Goal: Contribute content: Add original content to the website for others to see

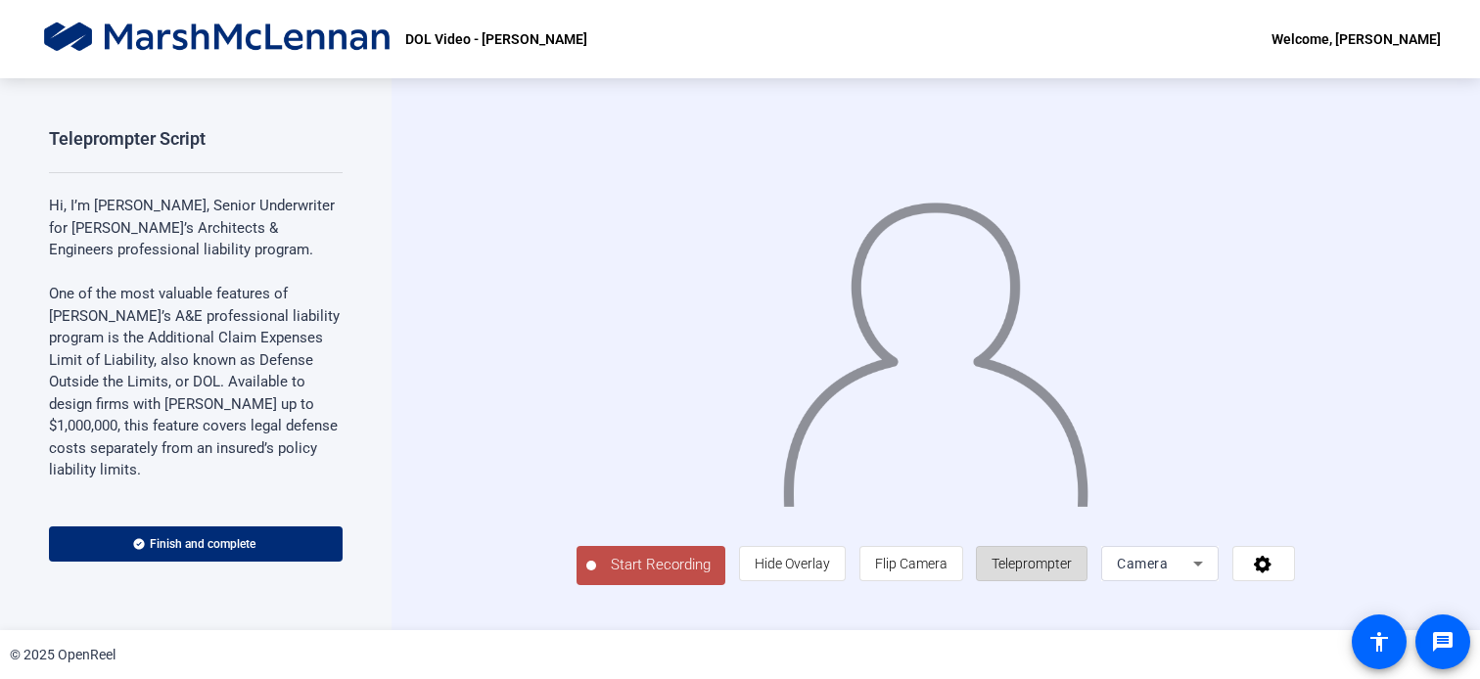
click at [1072, 572] on span "Teleprompter" at bounding box center [1031, 564] width 80 height 16
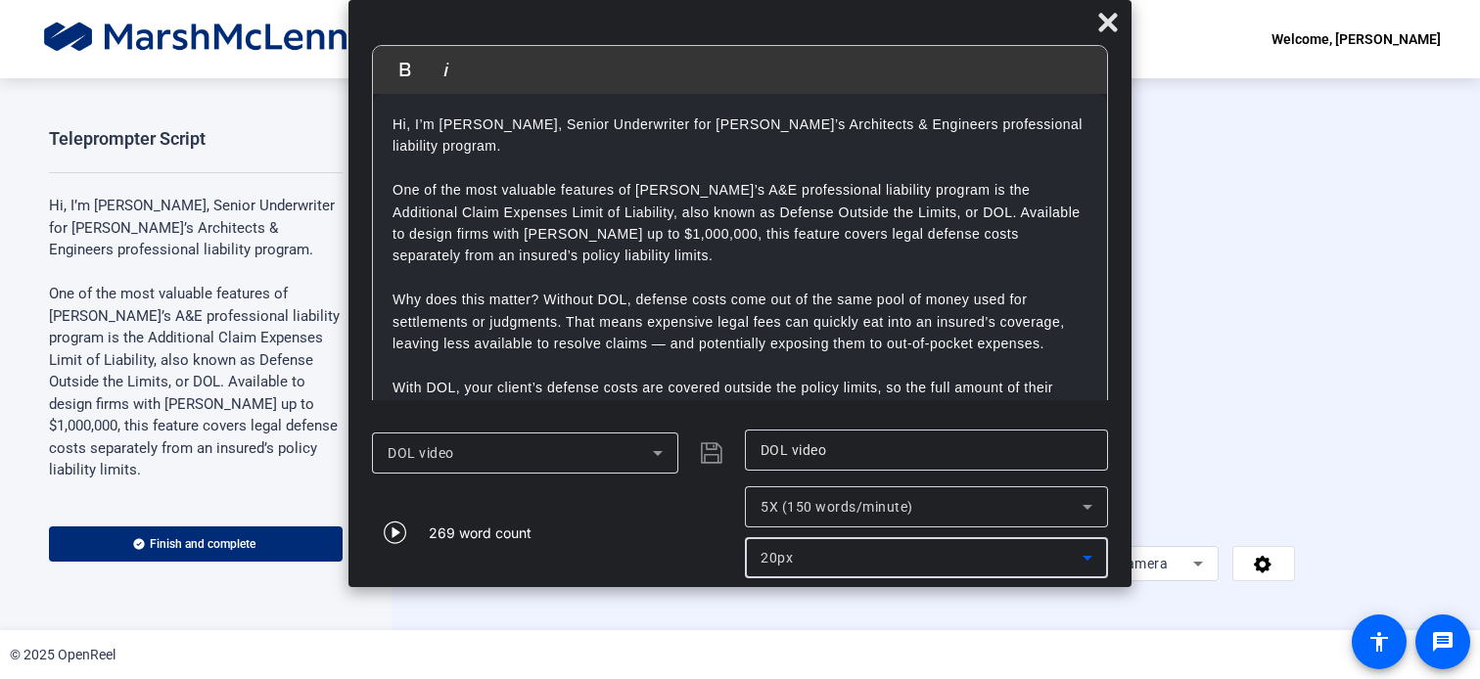
click at [1090, 558] on icon at bounding box center [1087, 557] width 23 height 23
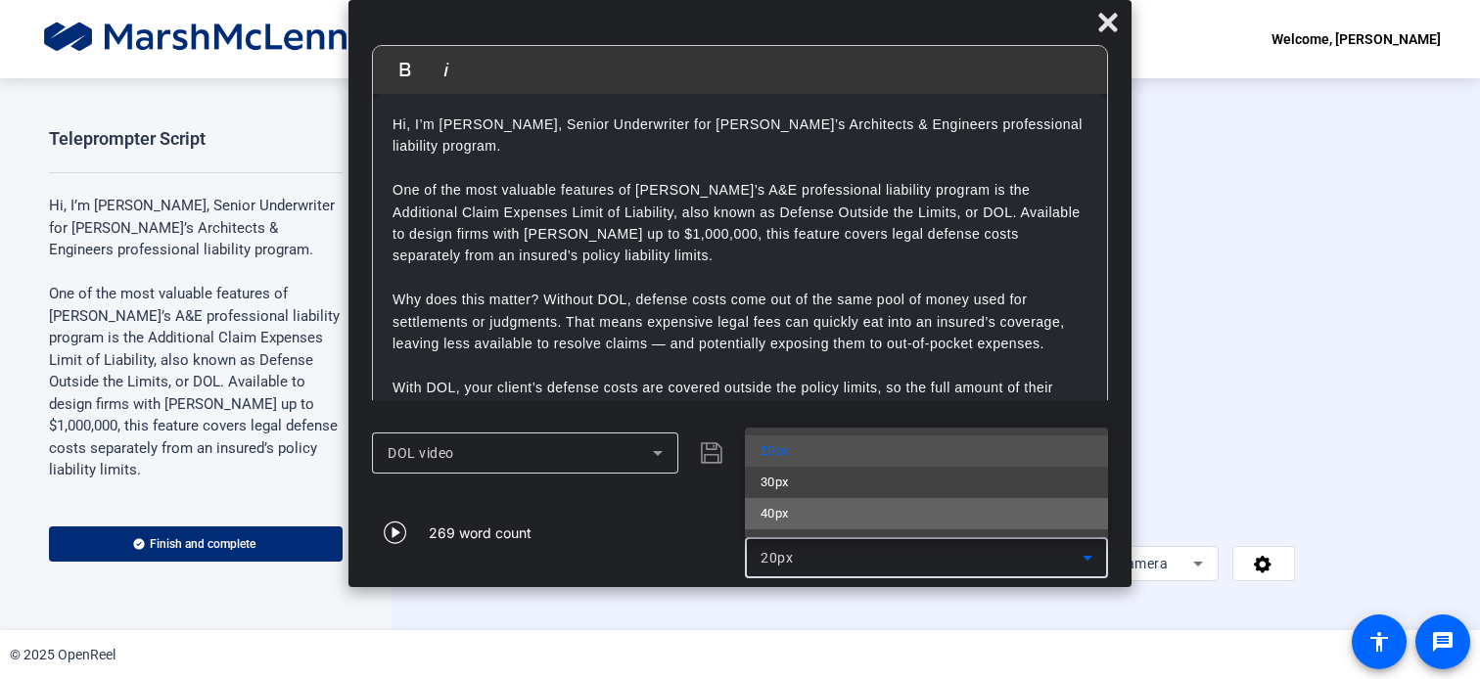
click at [888, 517] on mat-option "40px" at bounding box center [926, 513] width 363 height 31
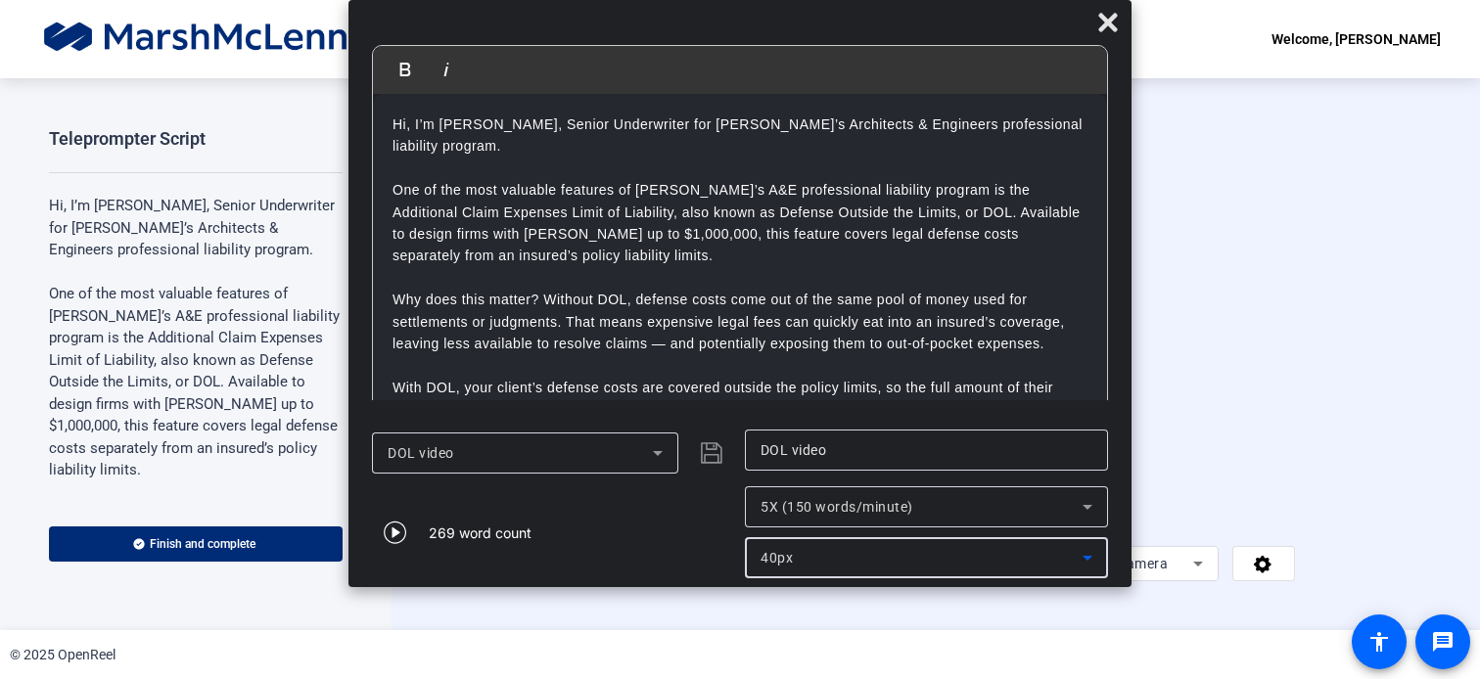
click at [1086, 508] on icon at bounding box center [1087, 507] width 10 height 5
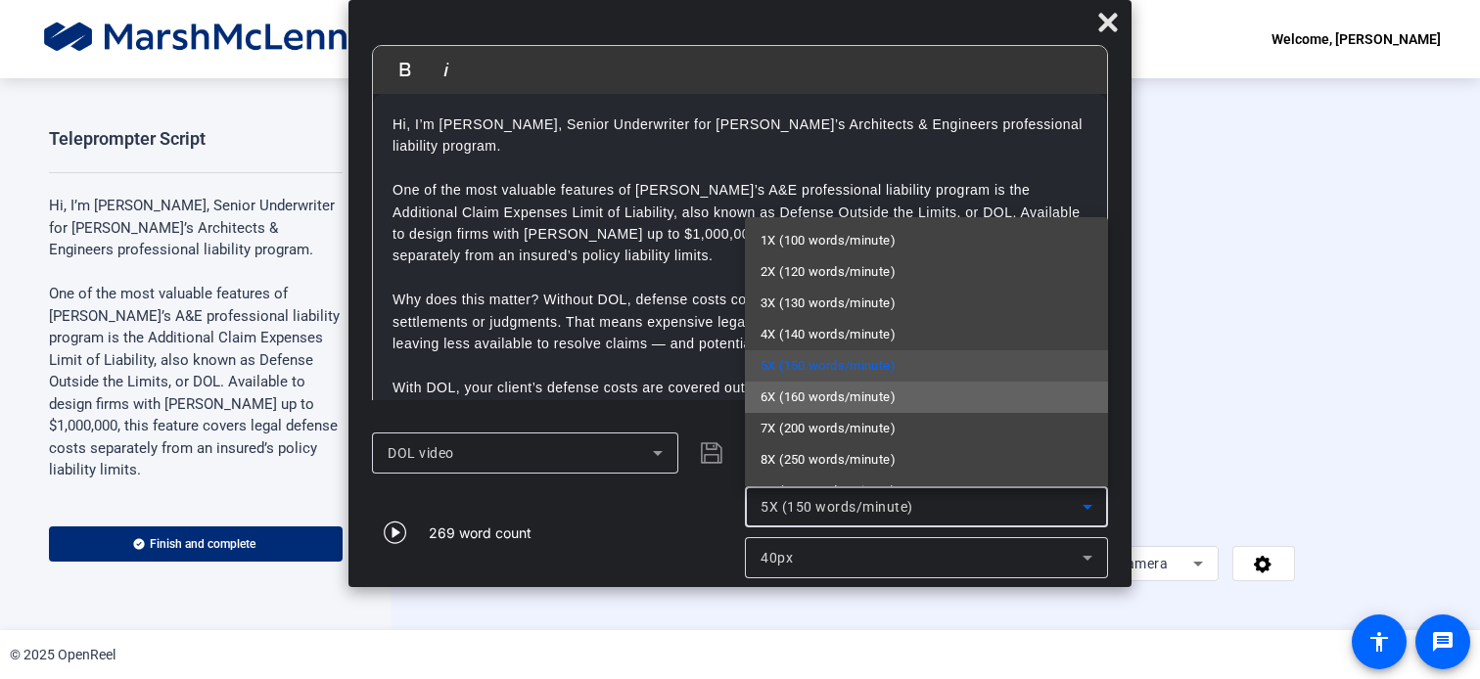
click at [940, 391] on mat-option "6X (160 words/minute)" at bounding box center [926, 397] width 363 height 31
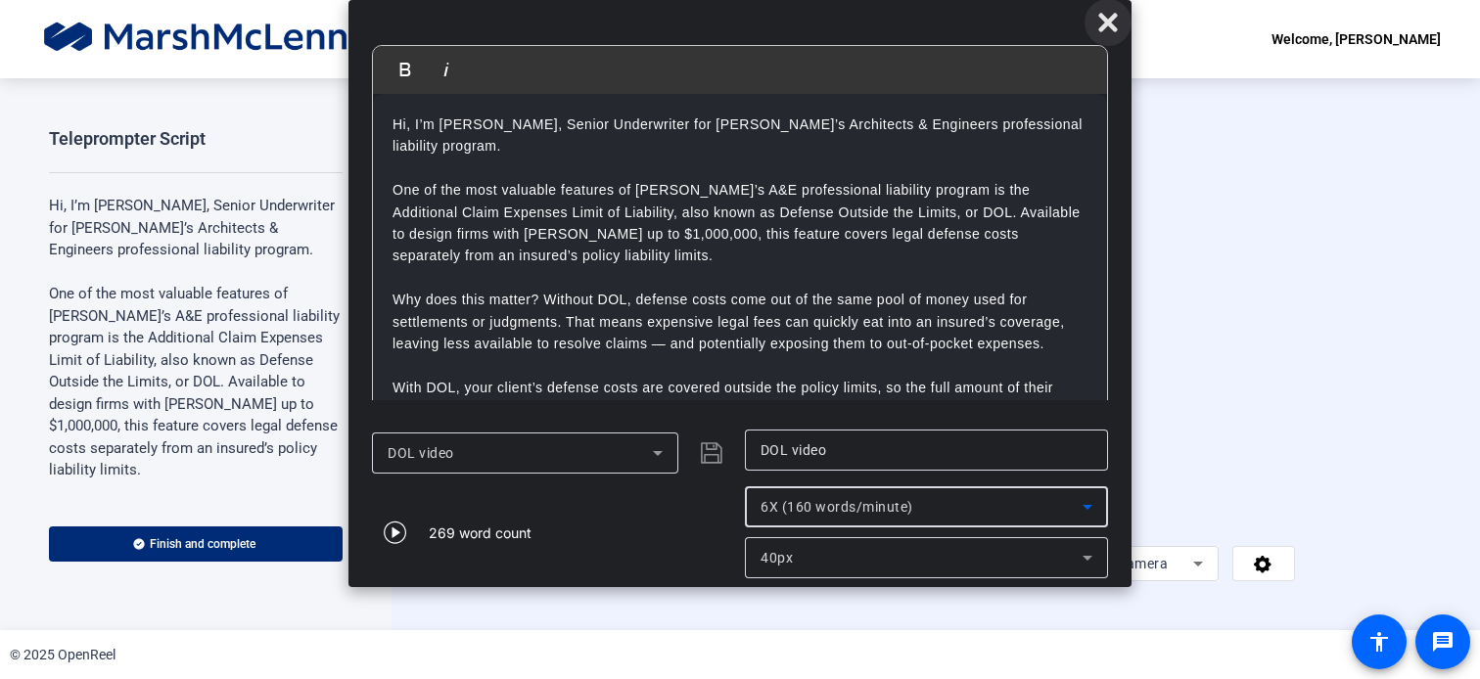
click at [1108, 21] on icon at bounding box center [1107, 22] width 19 height 19
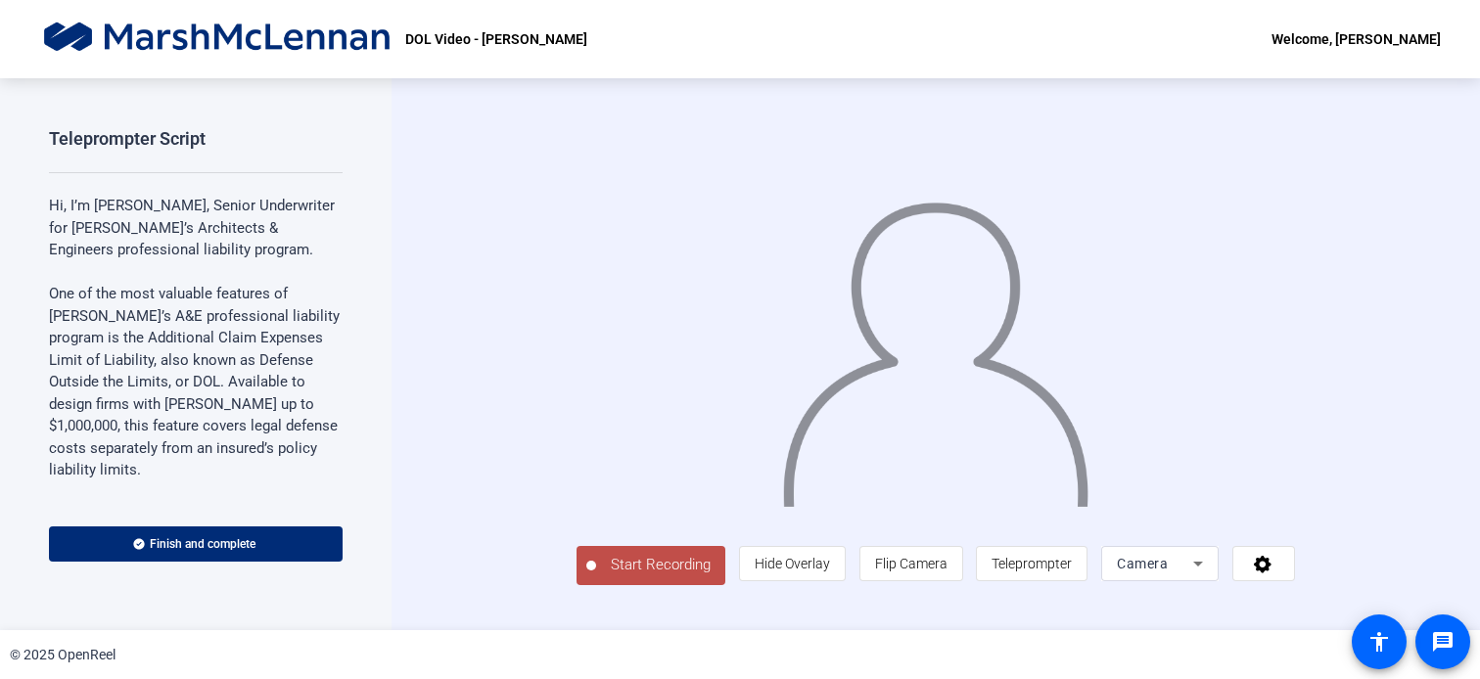
scroll to position [7, 0]
click at [689, 585] on div "Start Recording person Hide Overlay flip Flip Camera article Teleprompter Camera" at bounding box center [935, 563] width 718 height 43
click at [596, 576] on span "Start Recording" at bounding box center [660, 565] width 129 height 23
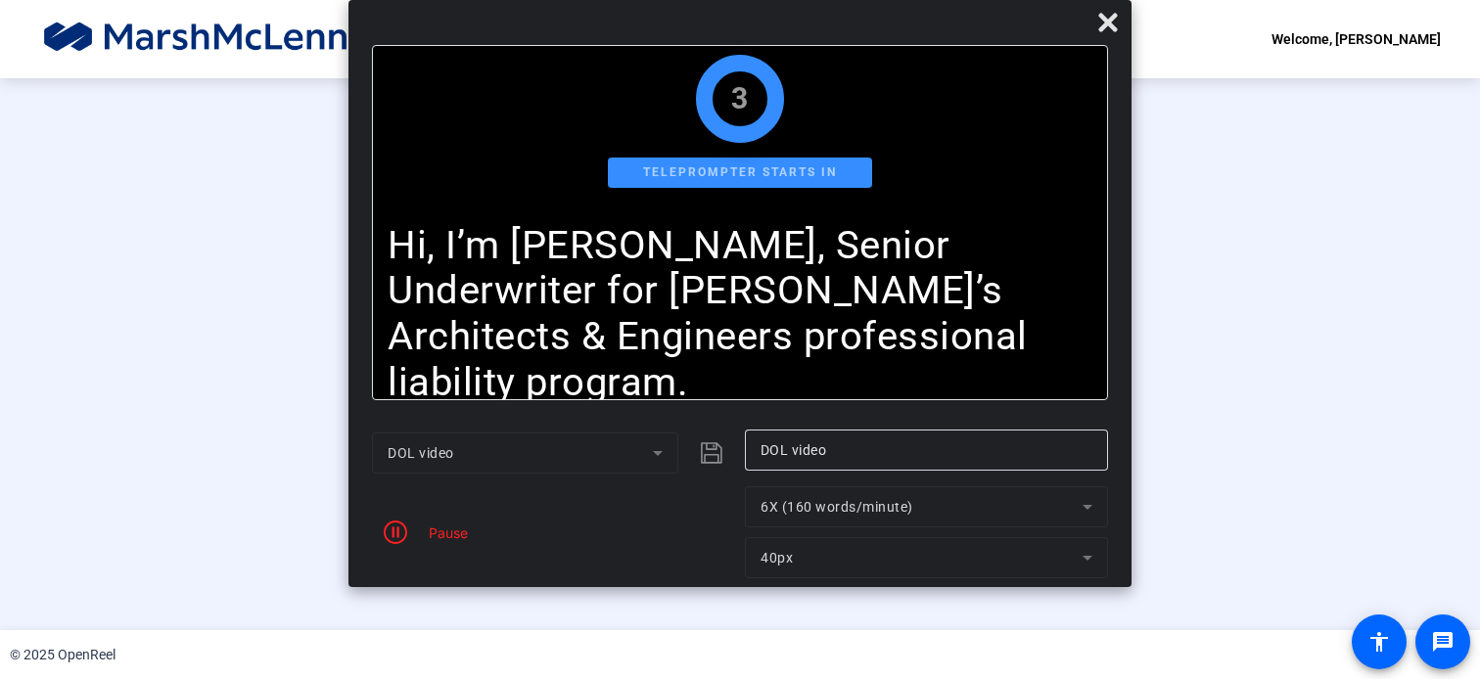
scroll to position [0, 0]
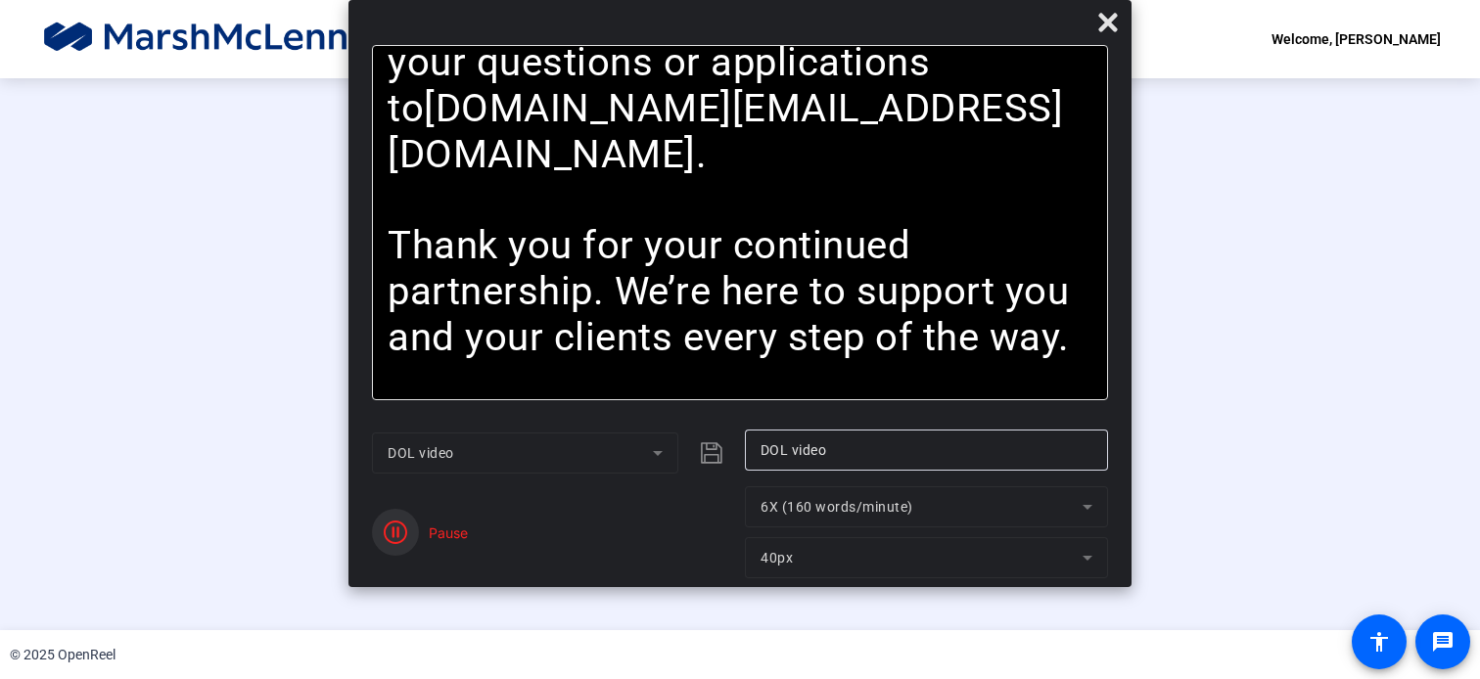
click at [410, 529] on span "button" at bounding box center [395, 532] width 47 height 47
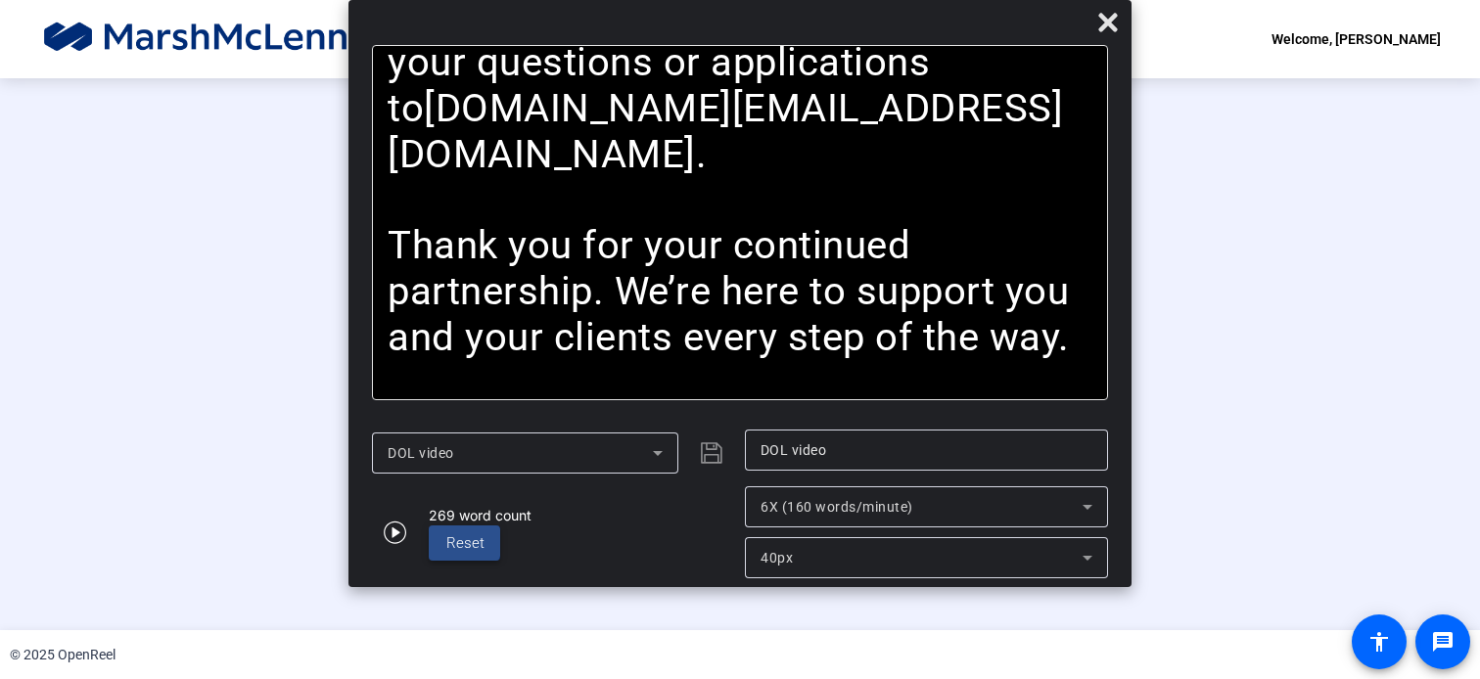
click at [456, 544] on span "Reset" at bounding box center [465, 543] width 38 height 18
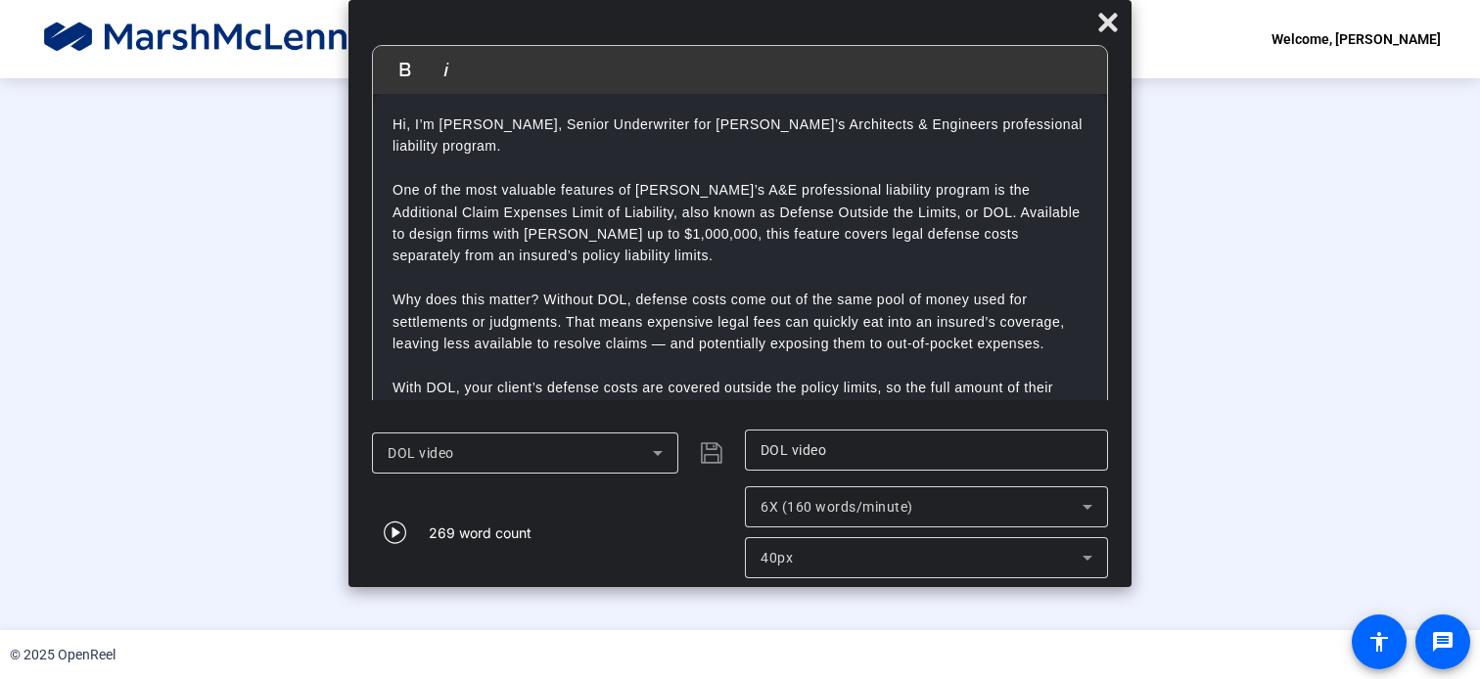
click at [1082, 513] on icon at bounding box center [1087, 506] width 23 height 23
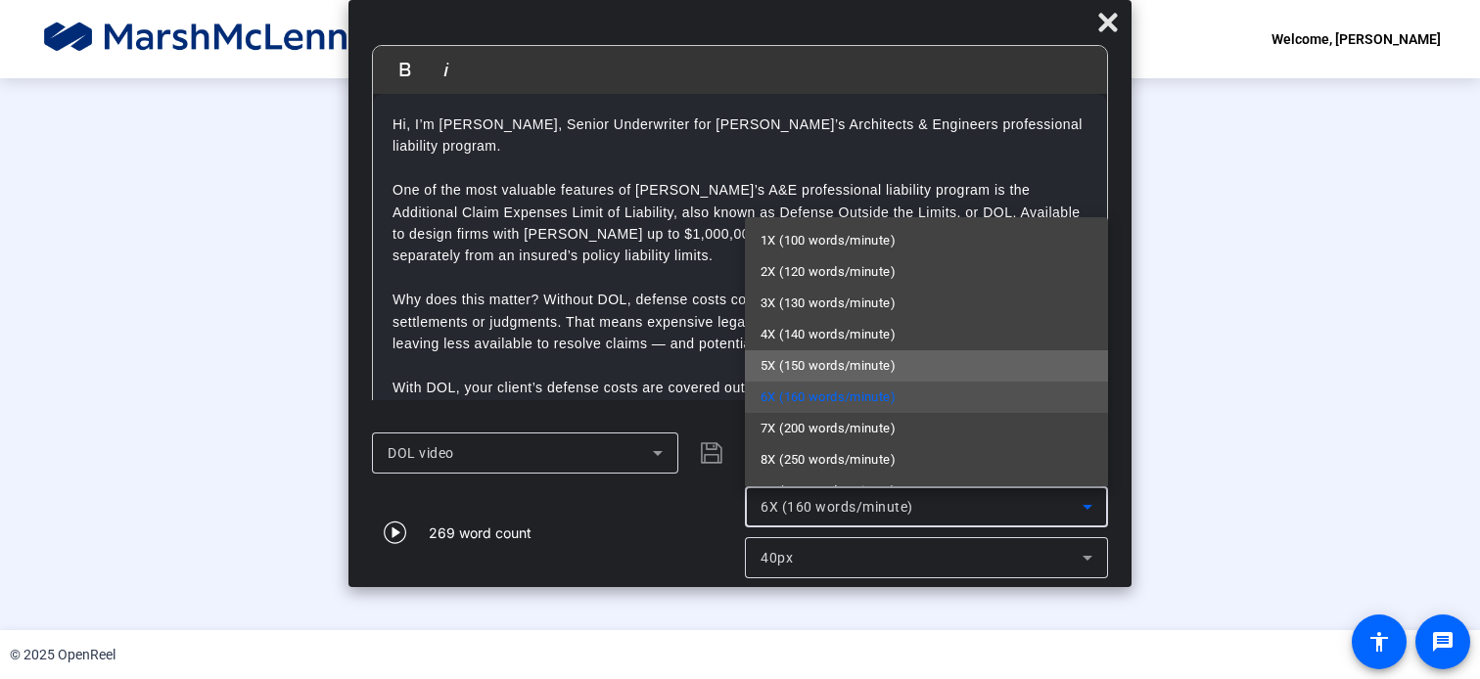
click at [943, 363] on mat-option "5X (150 words/minute)" at bounding box center [926, 365] width 363 height 31
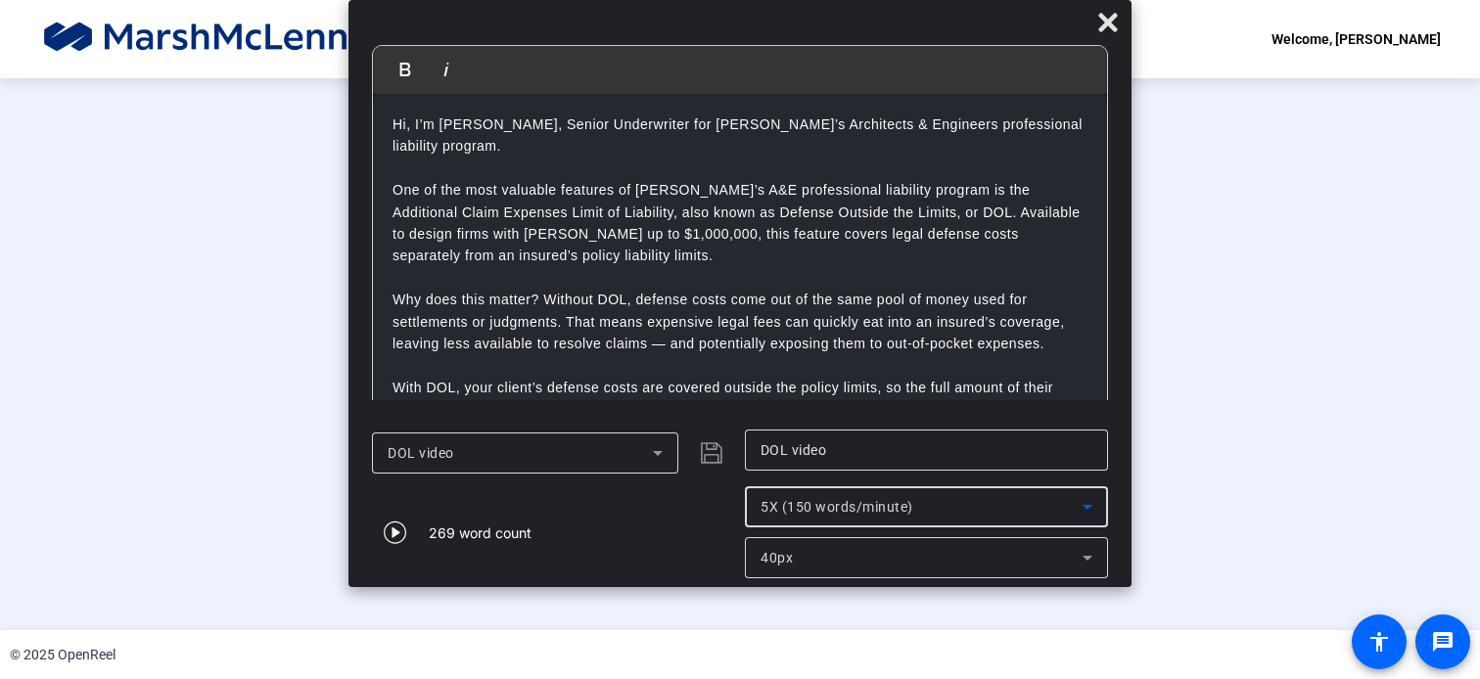
click at [862, 557] on div "40px" at bounding box center [921, 557] width 322 height 23
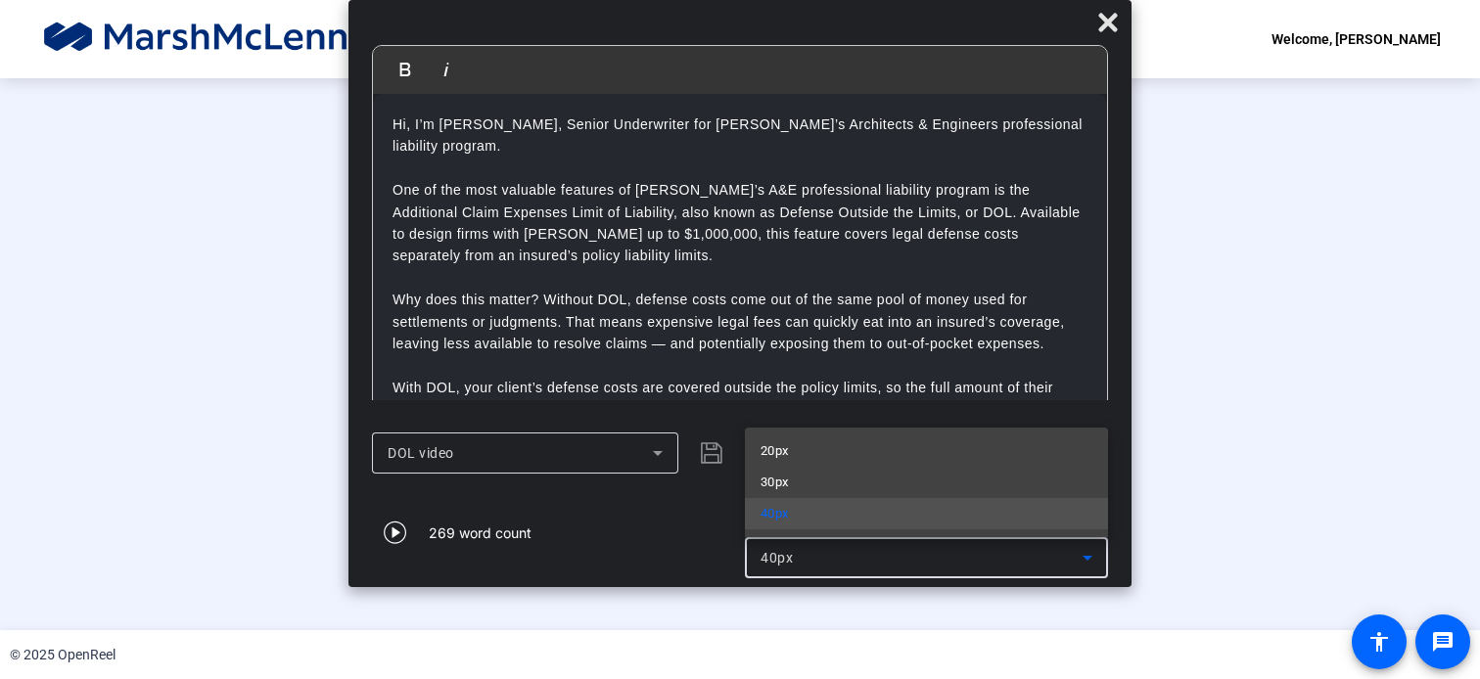
click at [867, 518] on mat-option "40px" at bounding box center [926, 513] width 363 height 31
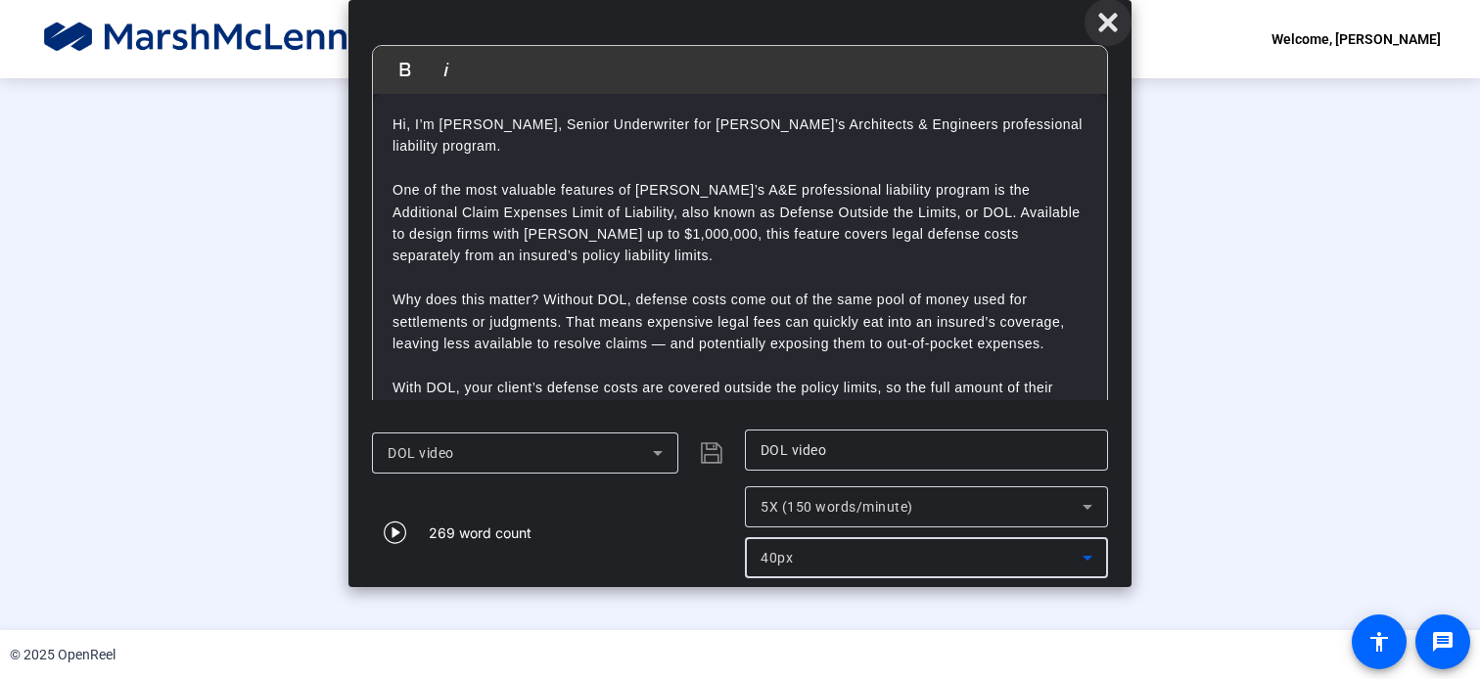
click at [1108, 23] on icon at bounding box center [1107, 22] width 19 height 19
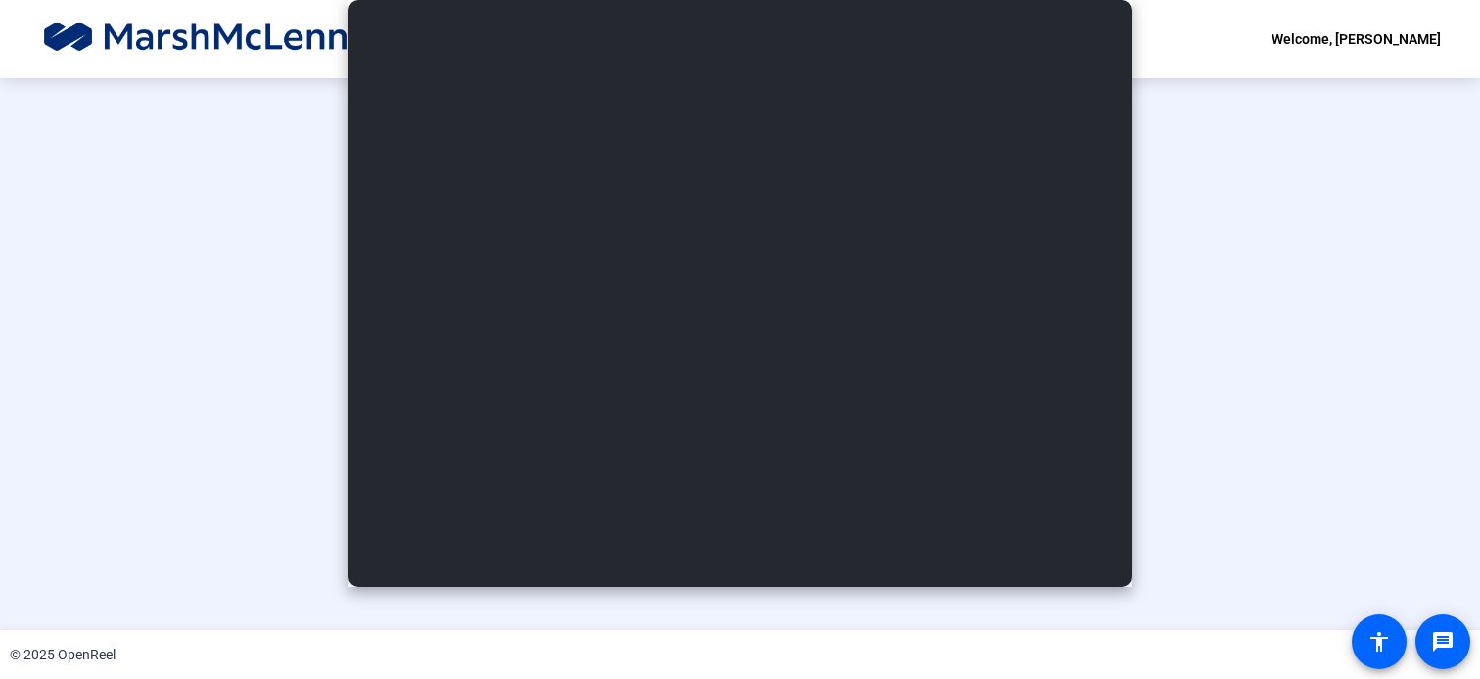
scroll to position [74, 0]
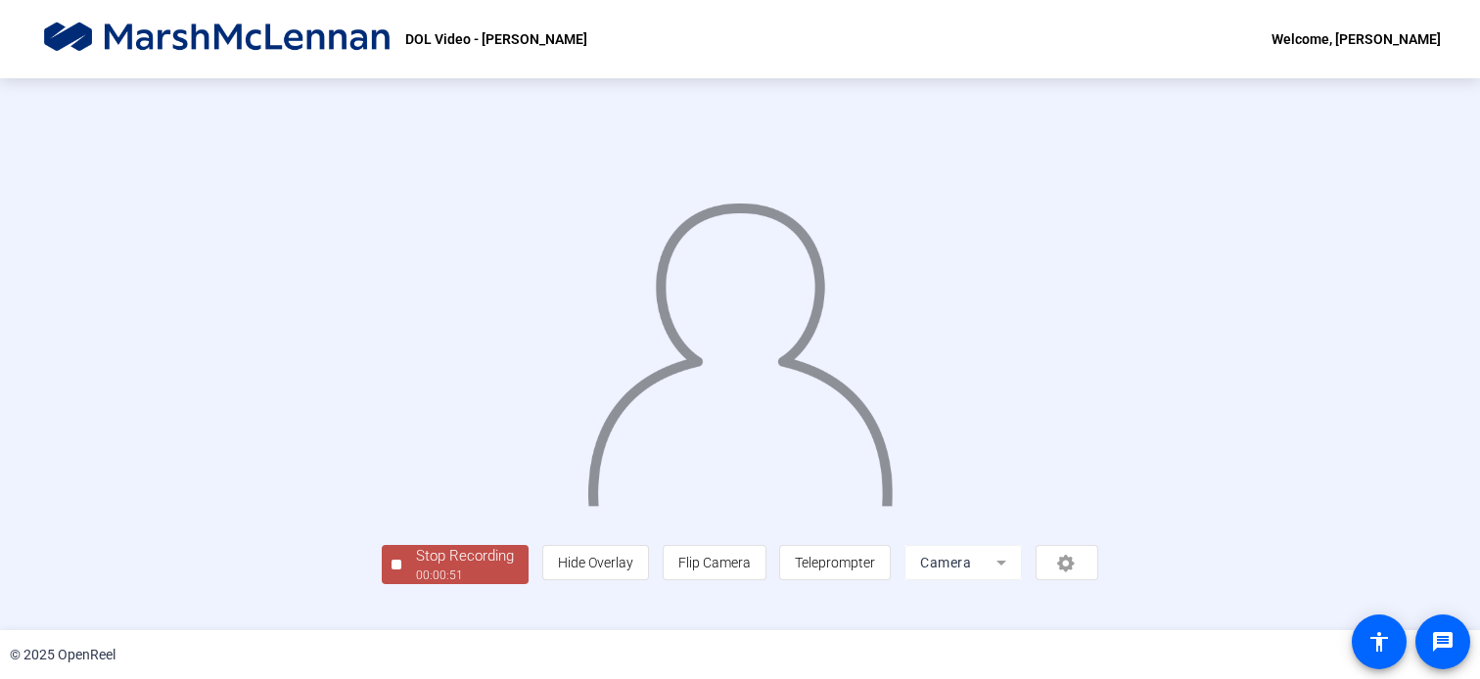
click at [416, 568] on div "Stop Recording" at bounding box center [465, 556] width 98 height 23
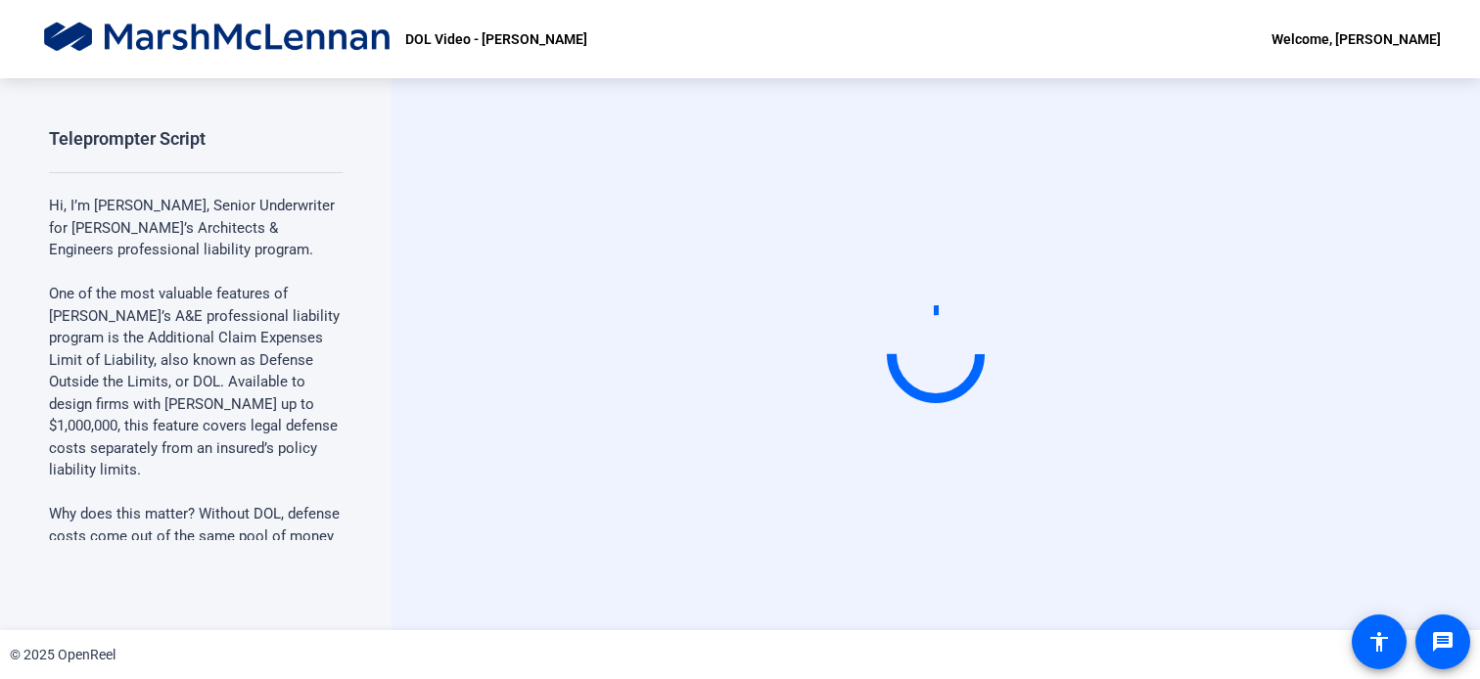
drag, startPoint x: 1003, startPoint y: 46, endPoint x: 994, endPoint y: 61, distance: 17.1
click at [1002, 48] on div "DOL Video - [PERSON_NAME] Welcome, [PERSON_NAME]" at bounding box center [740, 39] width 1480 height 78
drag, startPoint x: 1450, startPoint y: 60, endPoint x: 1417, endPoint y: 140, distance: 86.9
click at [1449, 68] on div "DOL Video - [PERSON_NAME] Welcome, [PERSON_NAME]" at bounding box center [740, 39] width 1480 height 78
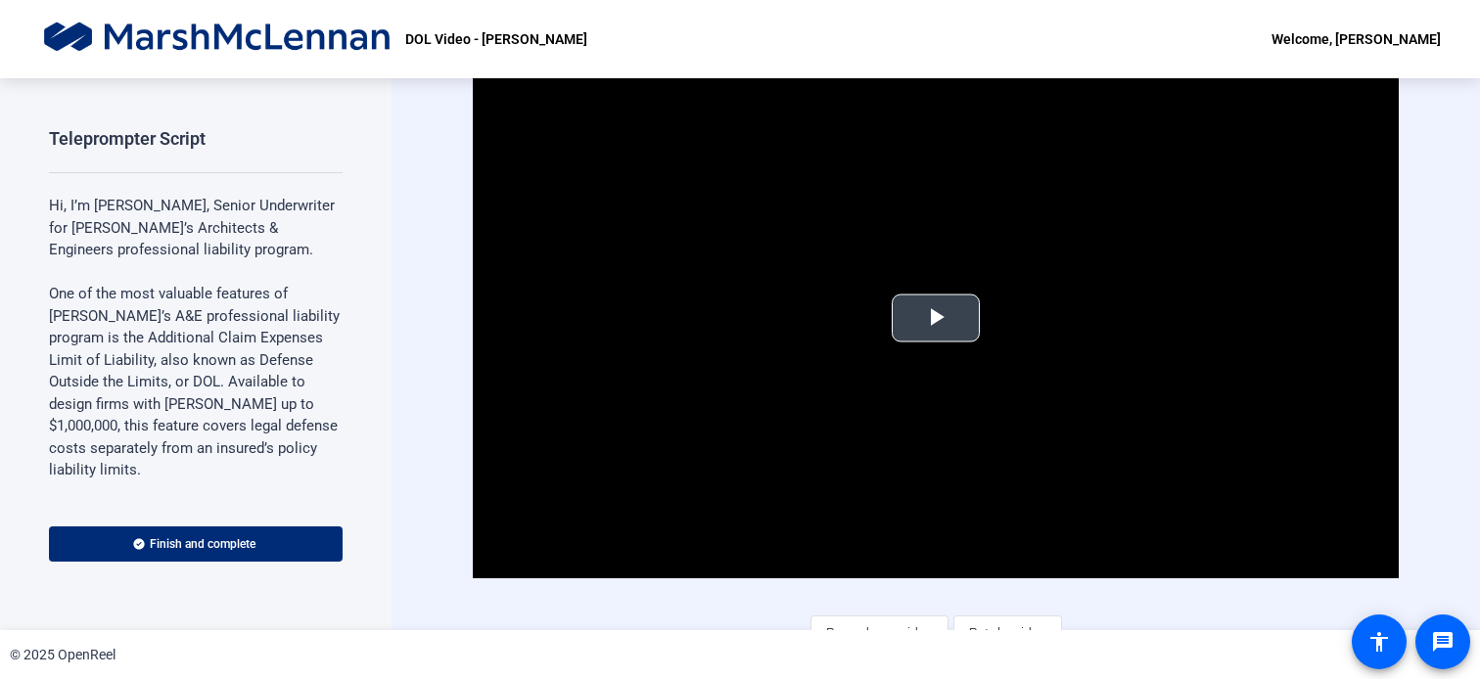
click at [936, 318] on span "Video Player" at bounding box center [936, 318] width 0 height 0
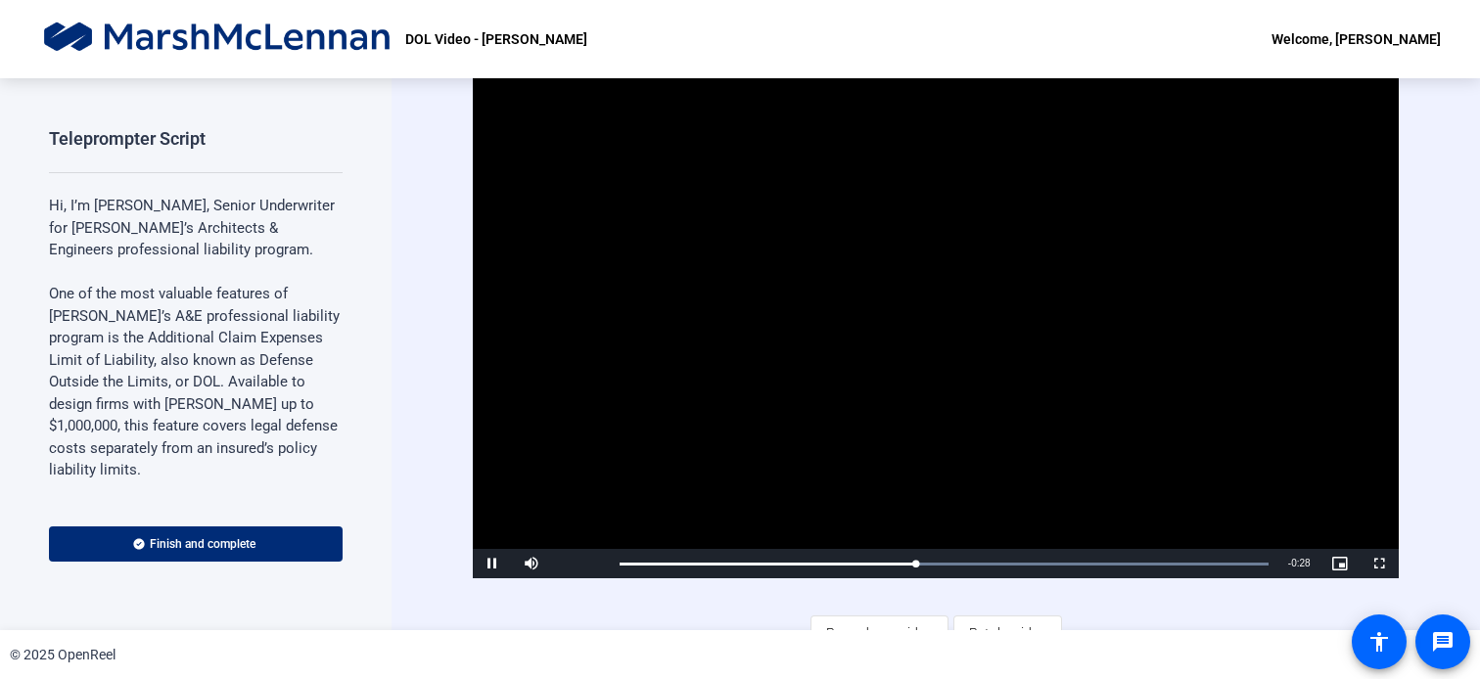
scroll to position [23, 0]
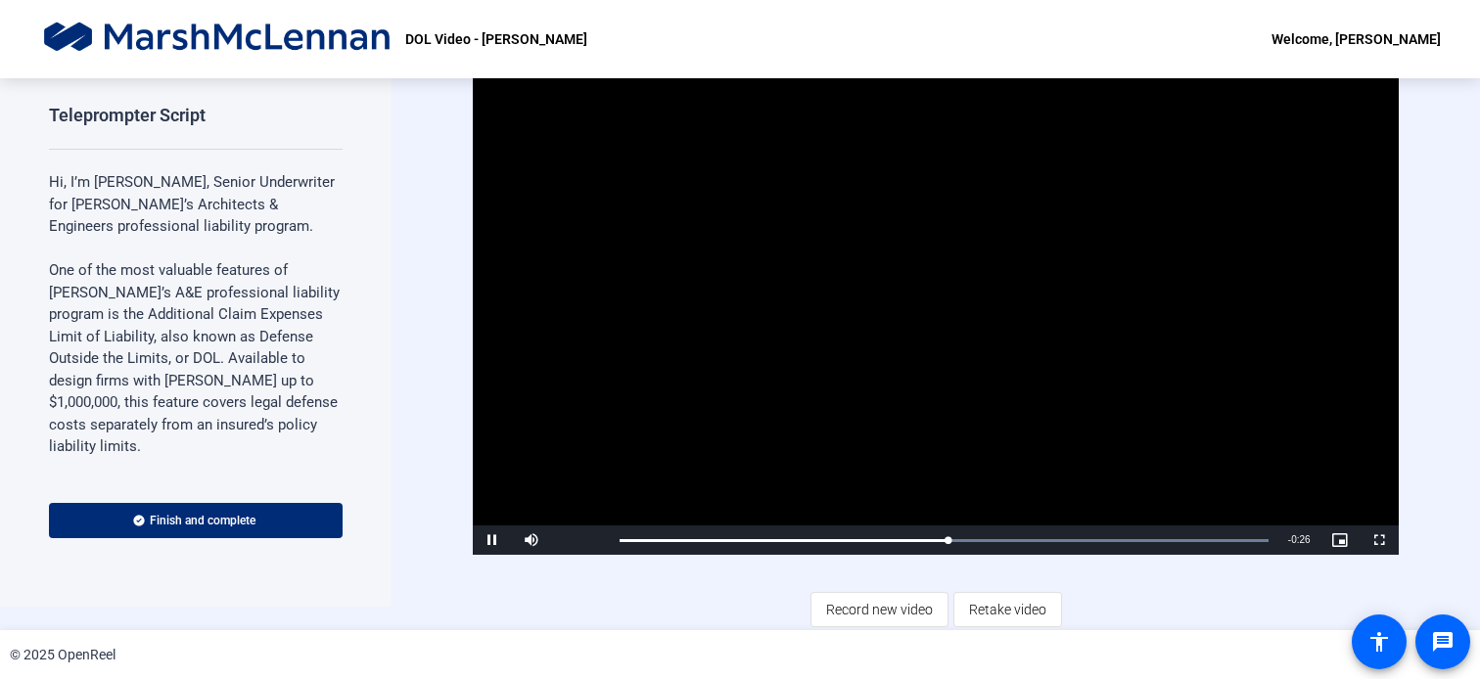
click at [854, 608] on span "Record new video" at bounding box center [879, 609] width 107 height 37
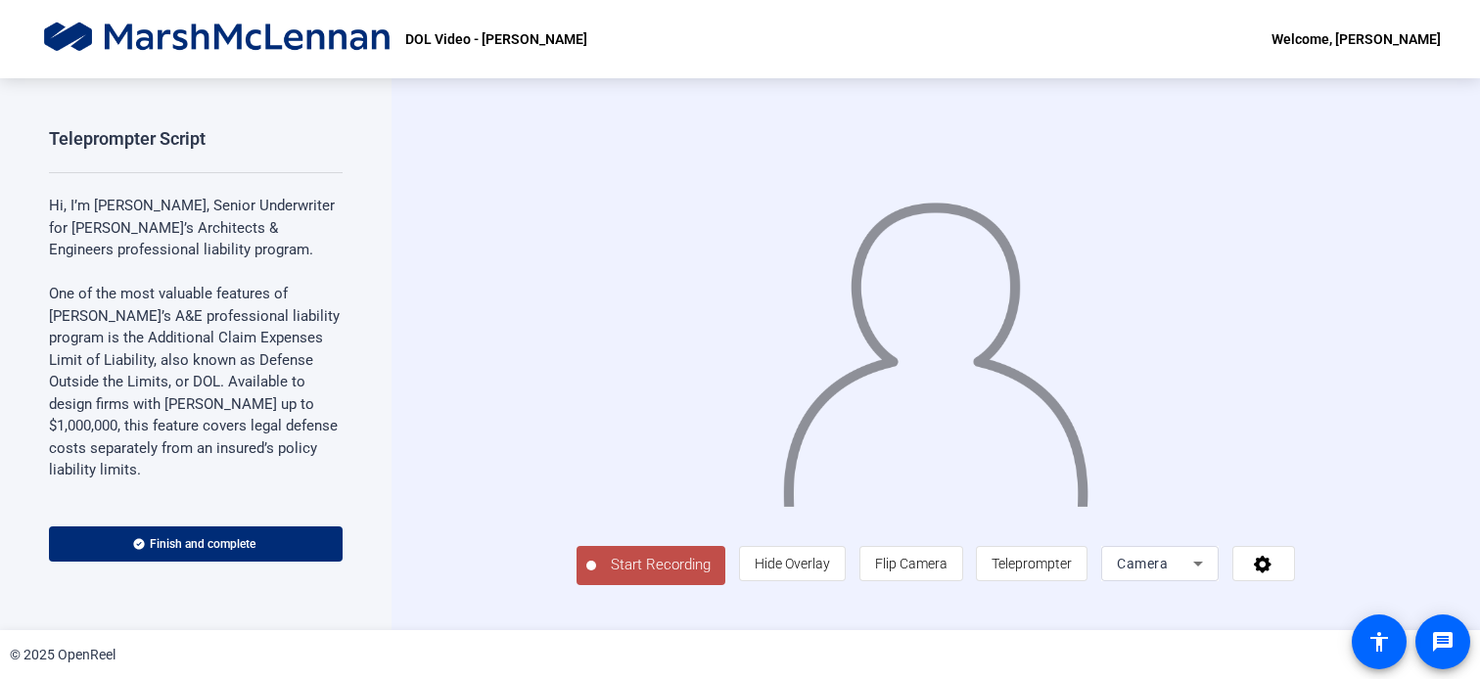
scroll to position [26, 0]
click at [1072, 572] on span "Teleprompter" at bounding box center [1031, 564] width 80 height 16
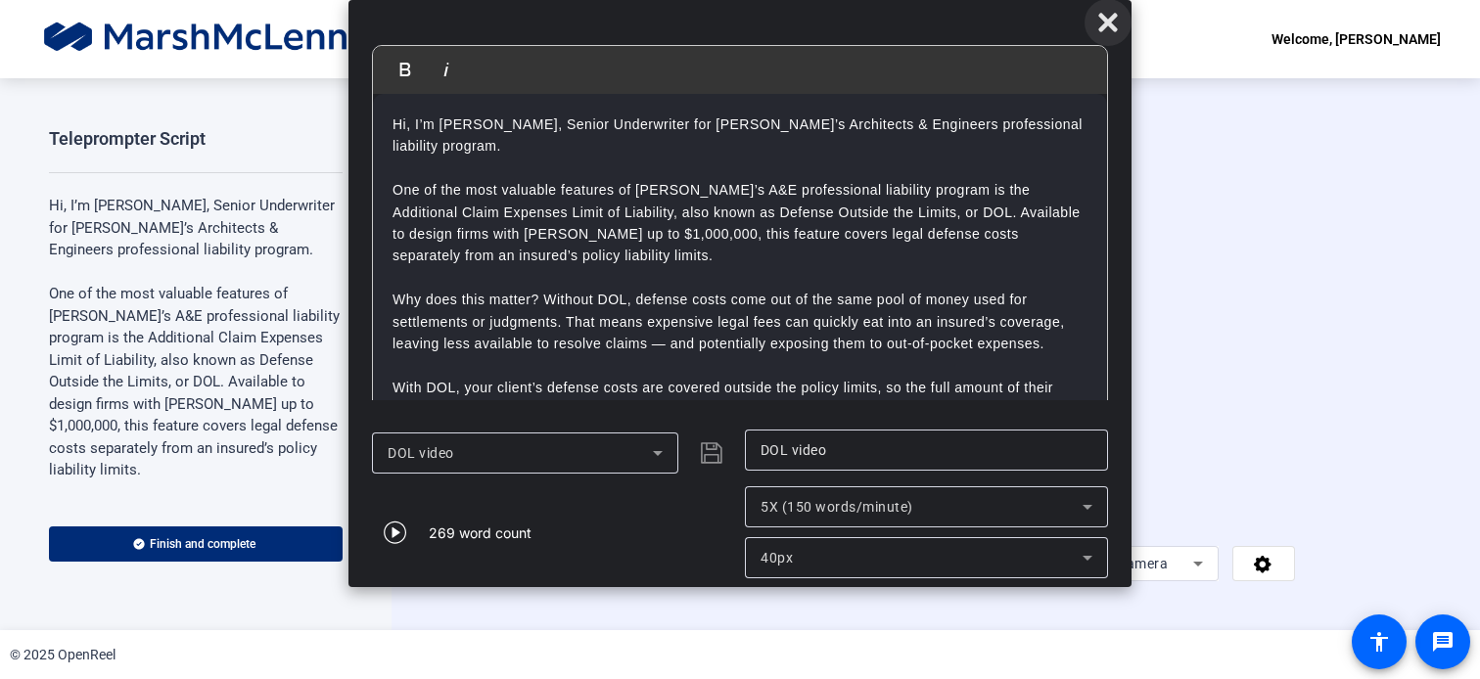
click at [1101, 18] on icon at bounding box center [1107, 22] width 19 height 19
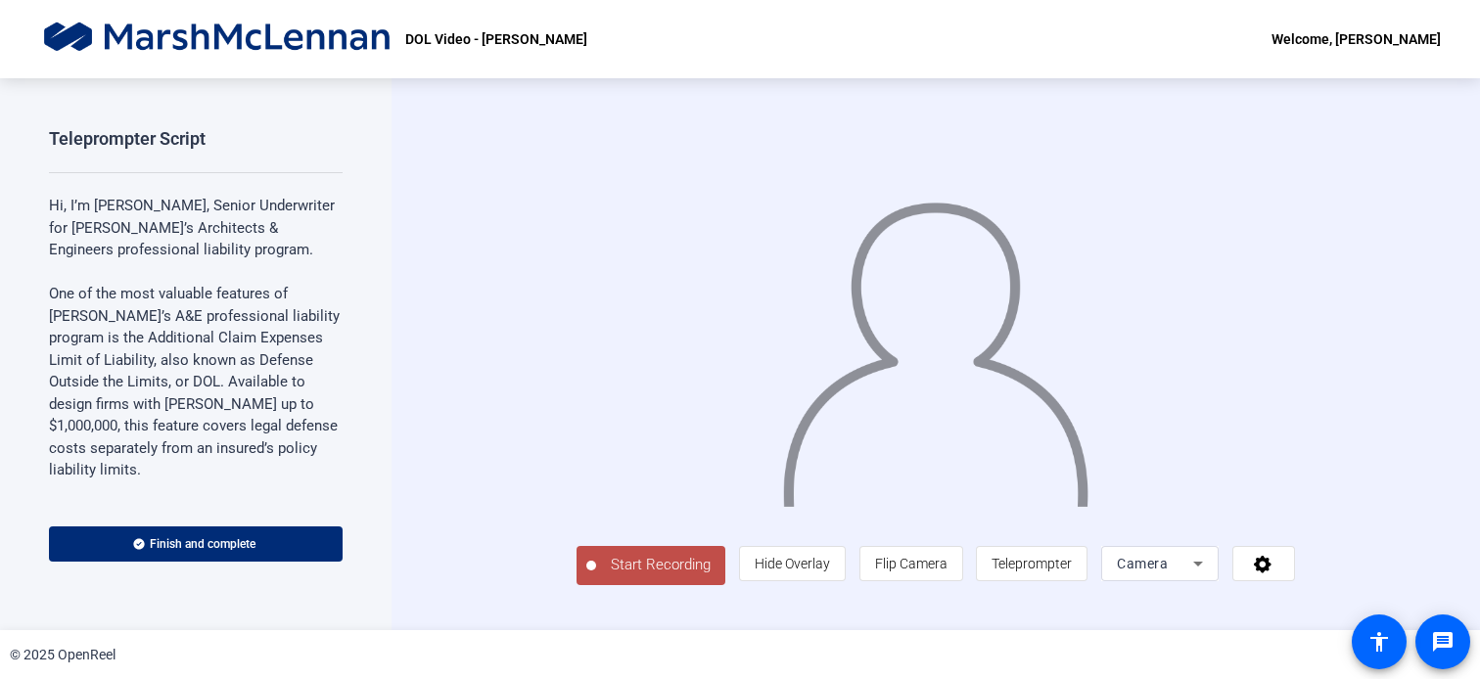
click at [596, 576] on span "Start Recording" at bounding box center [660, 565] width 129 height 23
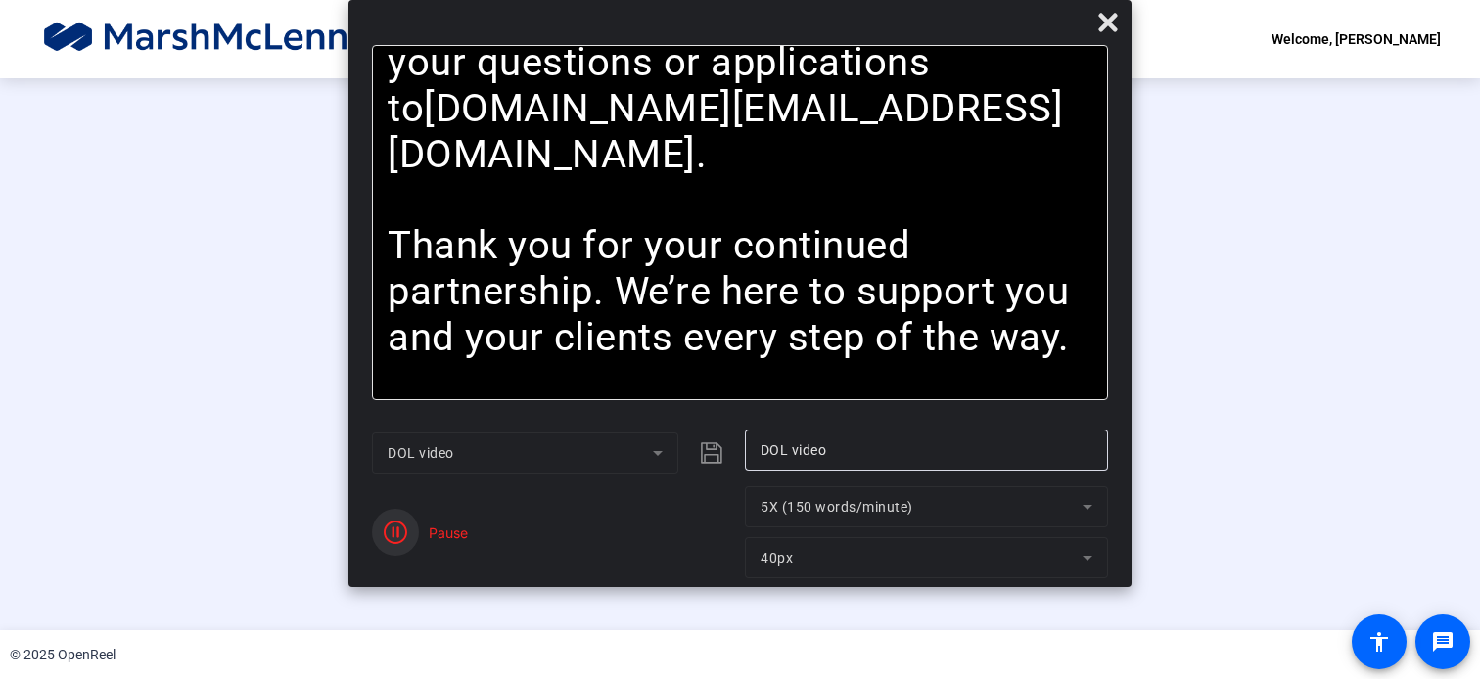
click at [402, 537] on icon "button" at bounding box center [395, 532] width 23 height 23
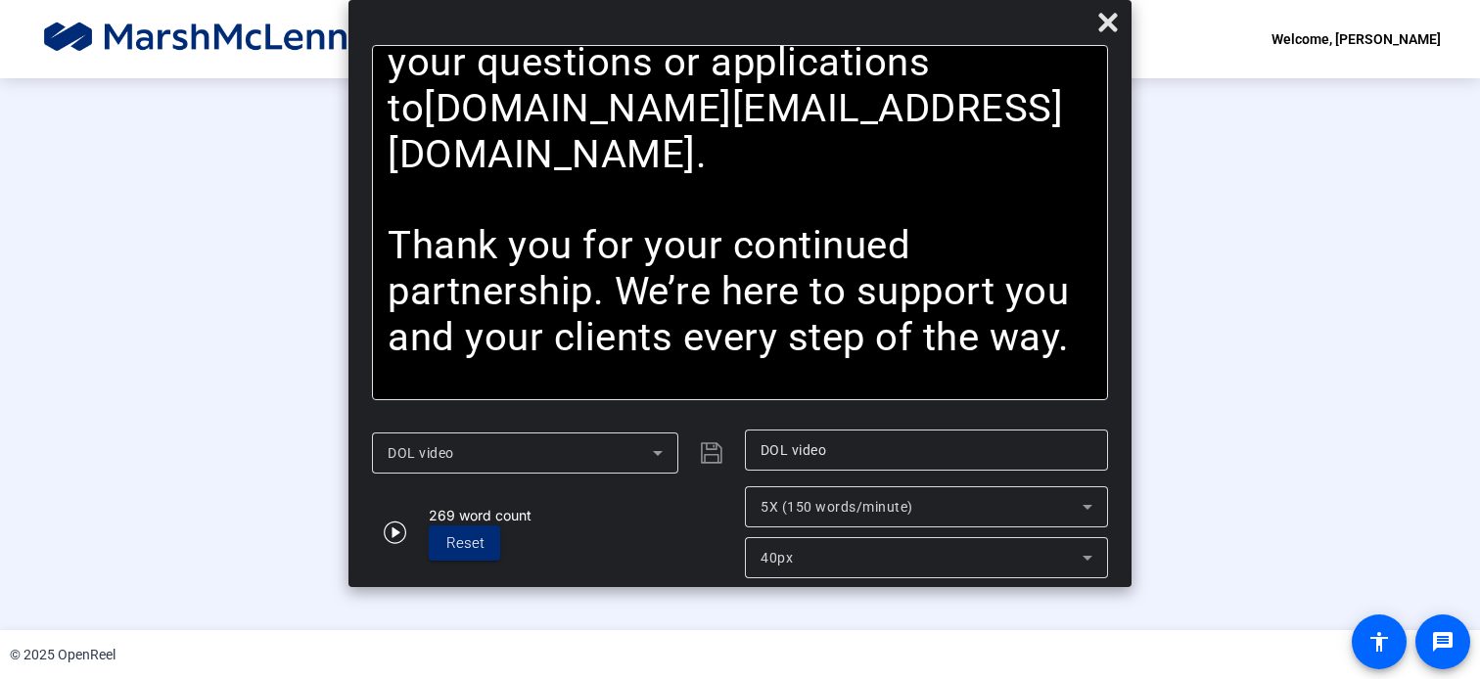
drag, startPoint x: 1104, startPoint y: 24, endPoint x: 1073, endPoint y: 62, distance: 48.6
click at [1104, 26] on icon at bounding box center [1107, 22] width 19 height 19
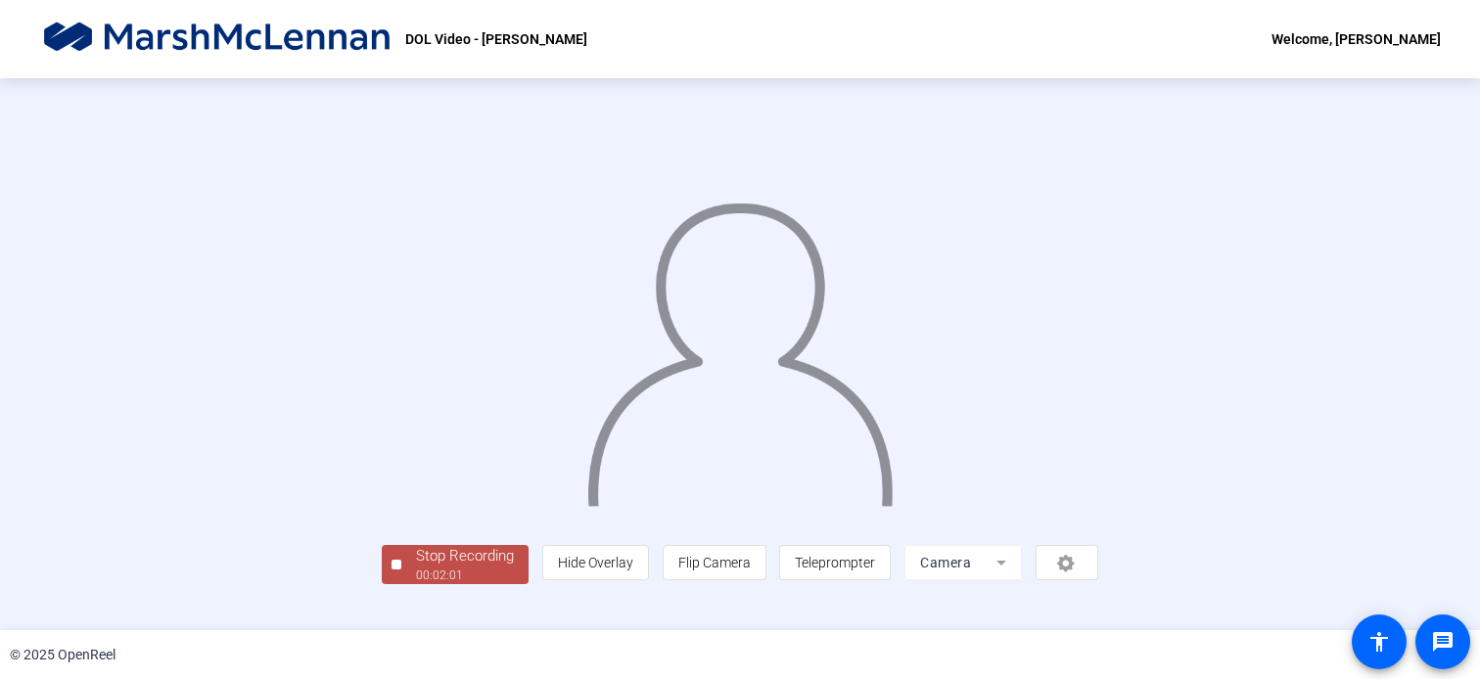
scroll to position [74, 0]
click at [416, 568] on div "Stop Recording" at bounding box center [465, 556] width 98 height 23
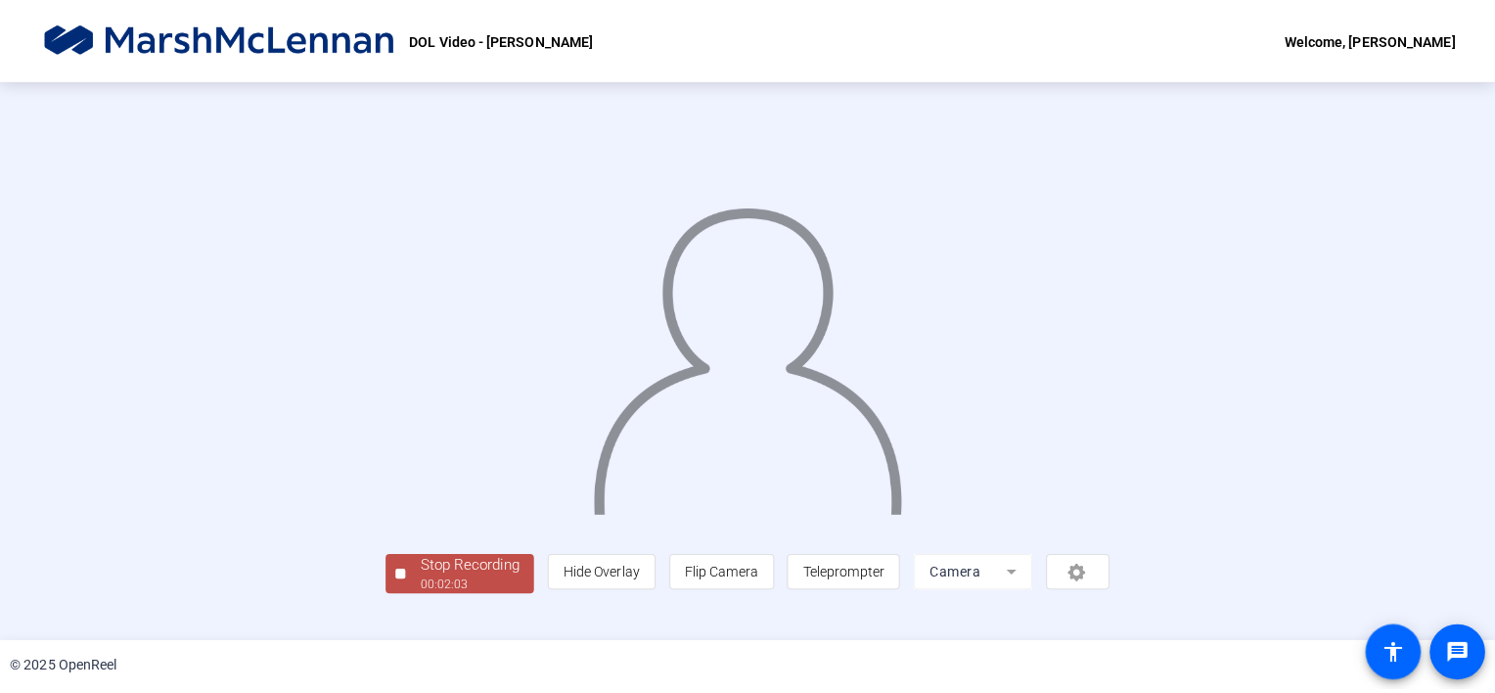
scroll to position [0, 0]
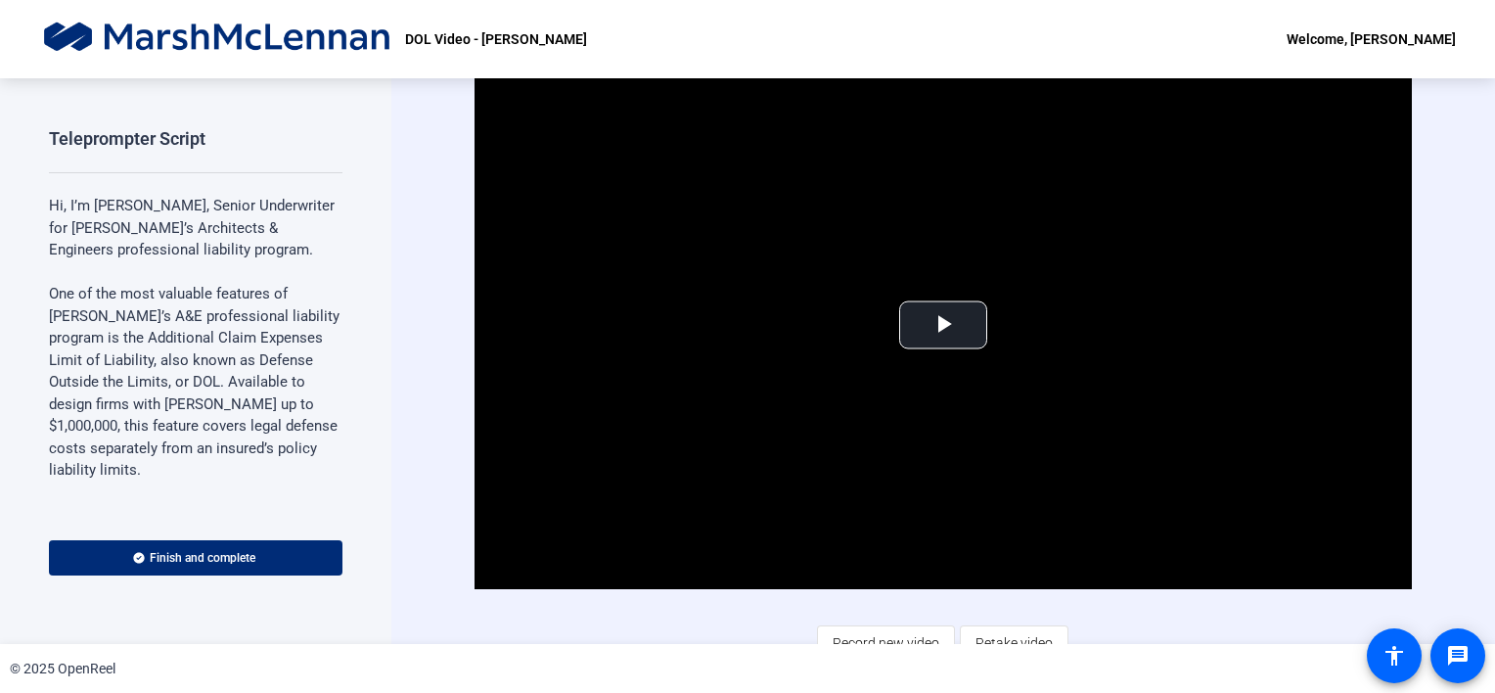
click at [1194, 620] on div "Video Player is loading. Play Video Play Mute Current Time 0:00 / Duration 2:04…" at bounding box center [944, 362] width 939 height 600
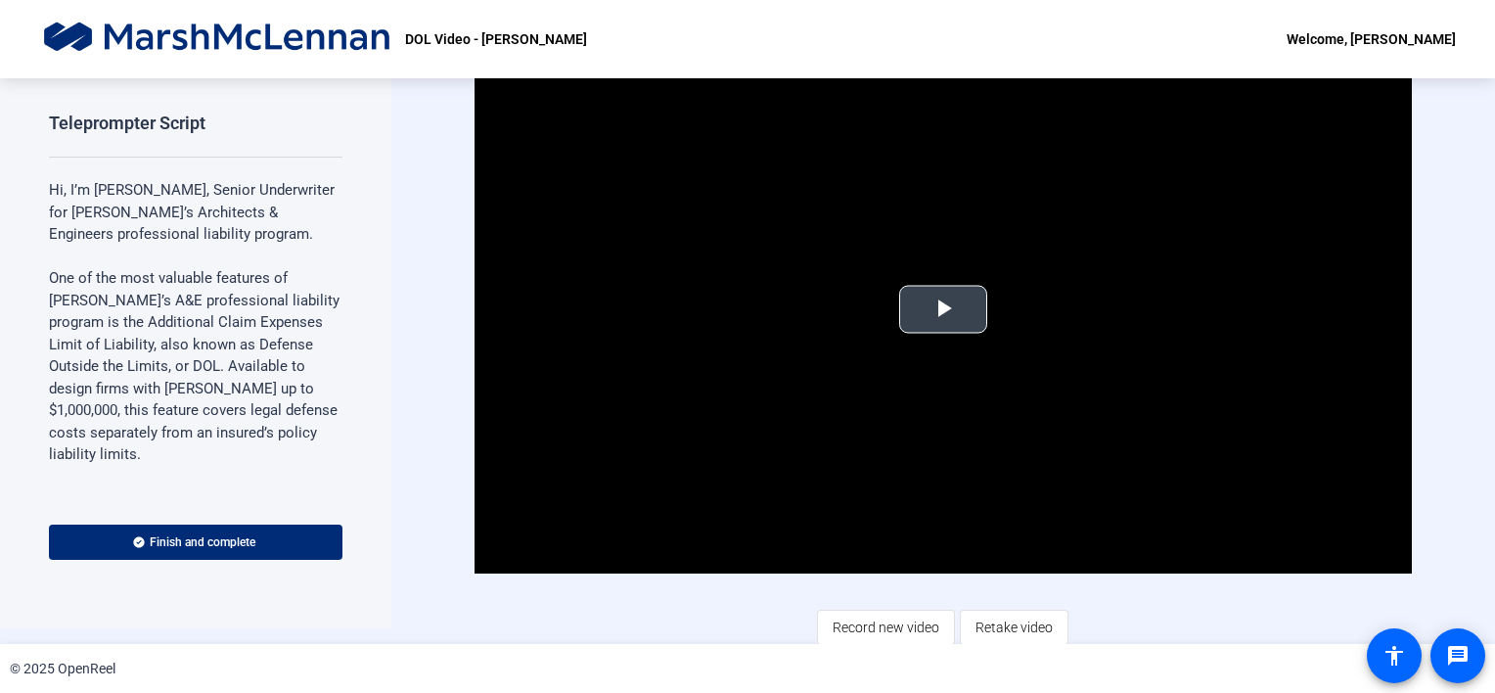
scroll to position [20, 0]
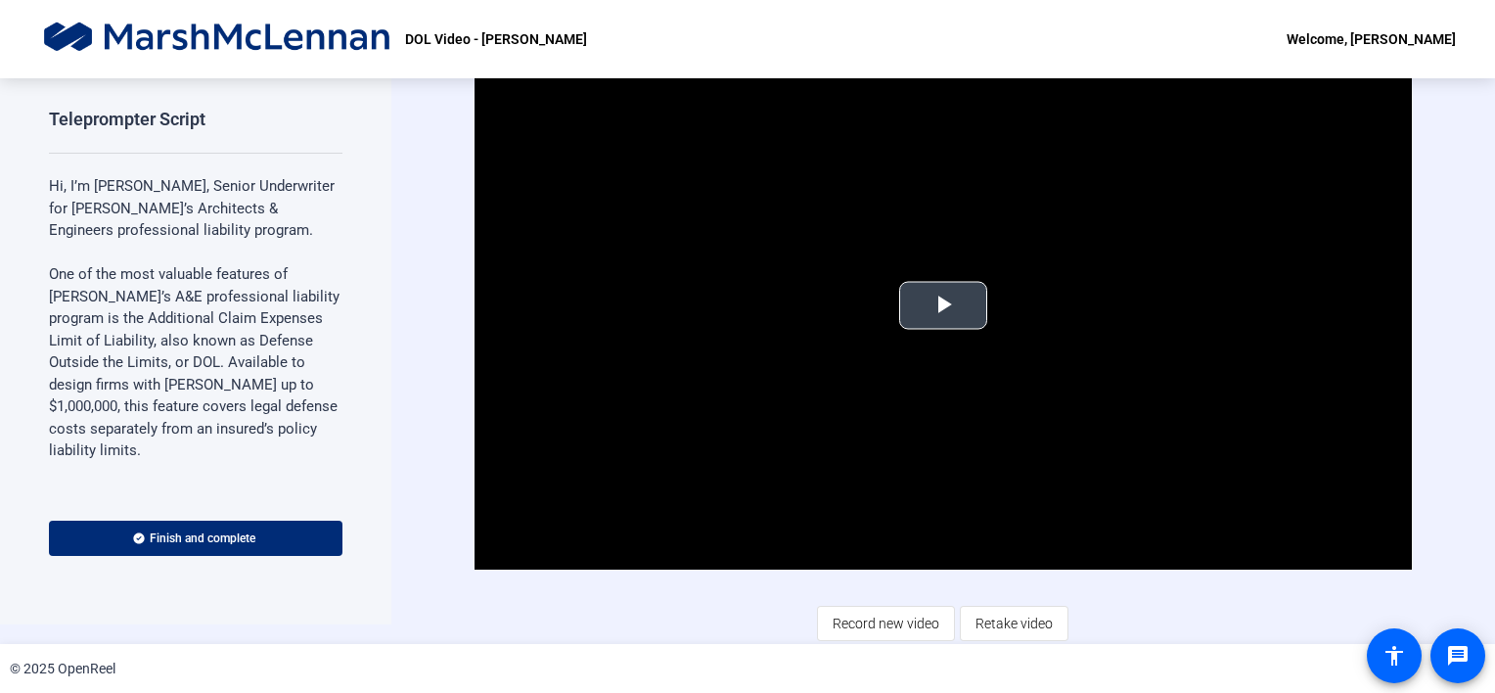
click at [943, 305] on span "Video Player" at bounding box center [943, 305] width 0 height 0
click at [870, 623] on span "Record new video" at bounding box center [886, 623] width 107 height 37
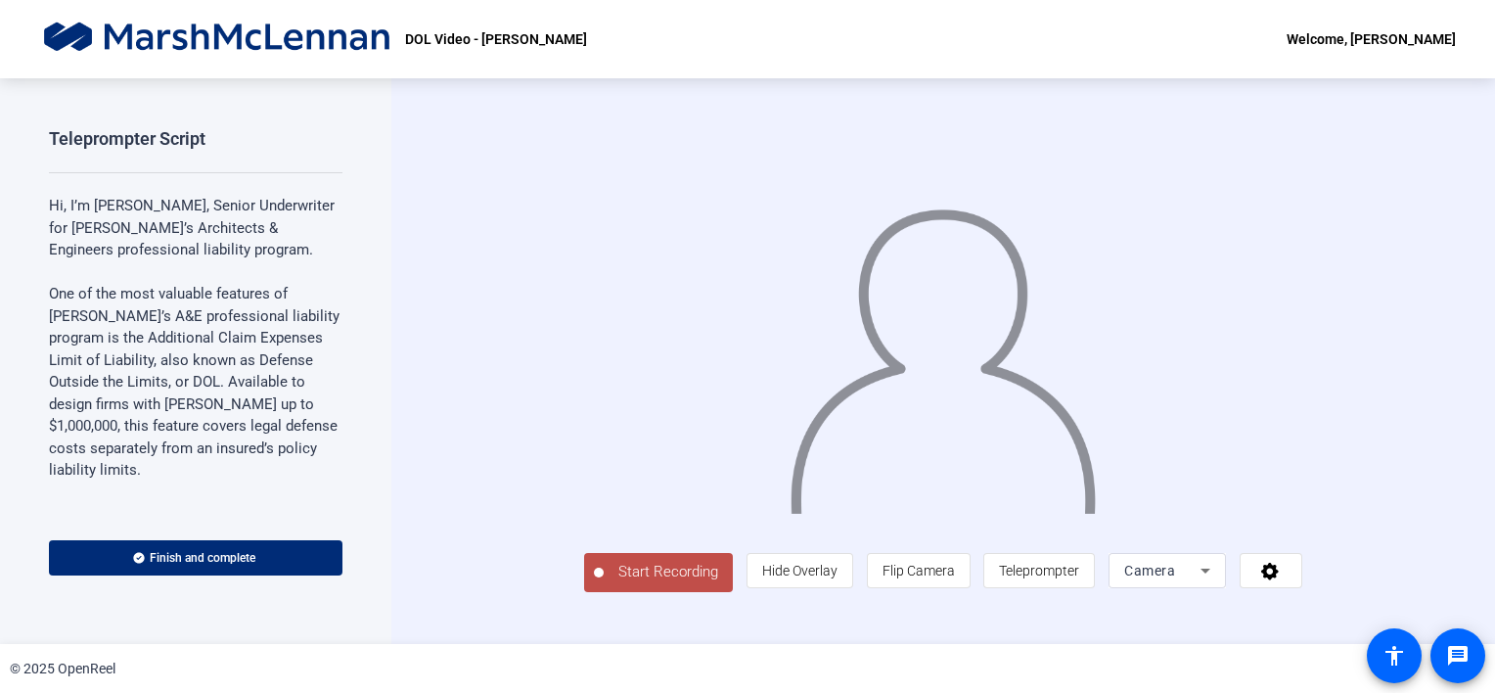
click at [604, 583] on span "Start Recording" at bounding box center [668, 572] width 129 height 23
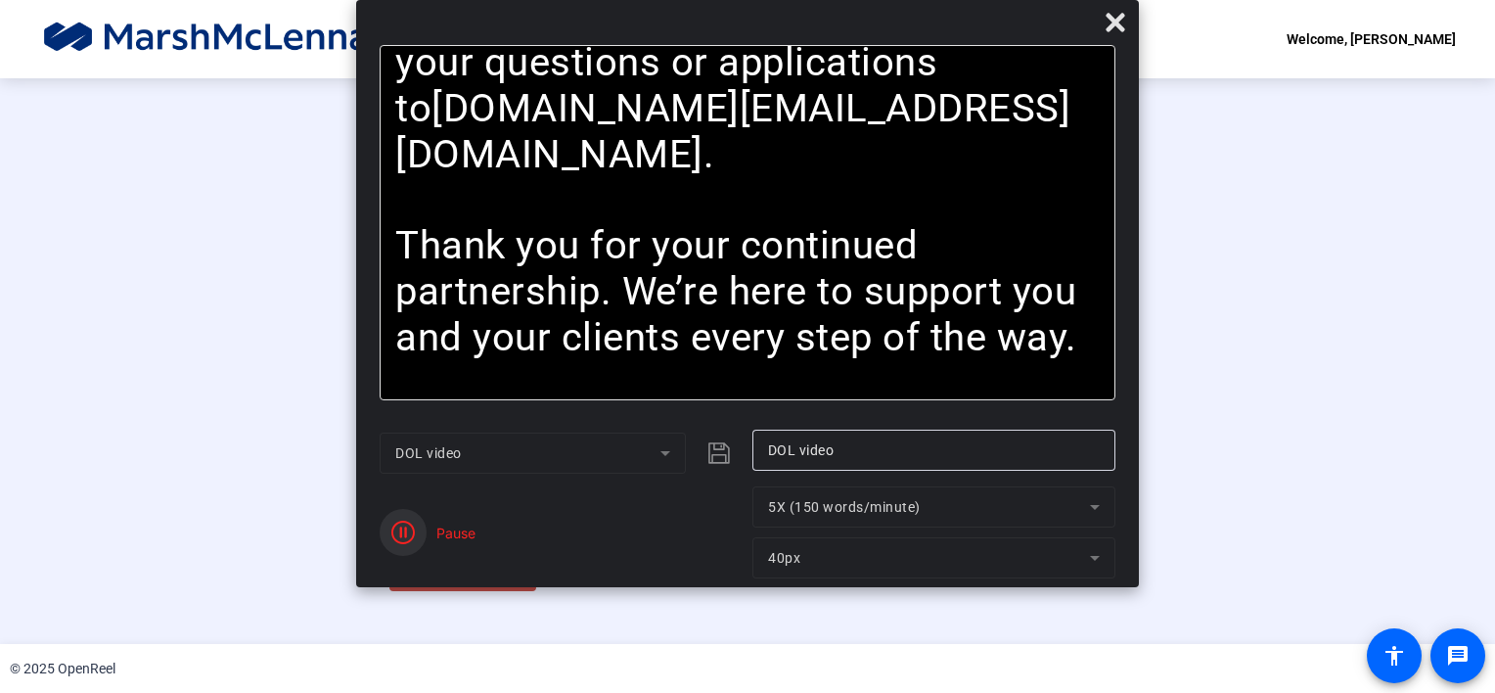
click at [411, 529] on icon "button" at bounding box center [402, 532] width 23 height 23
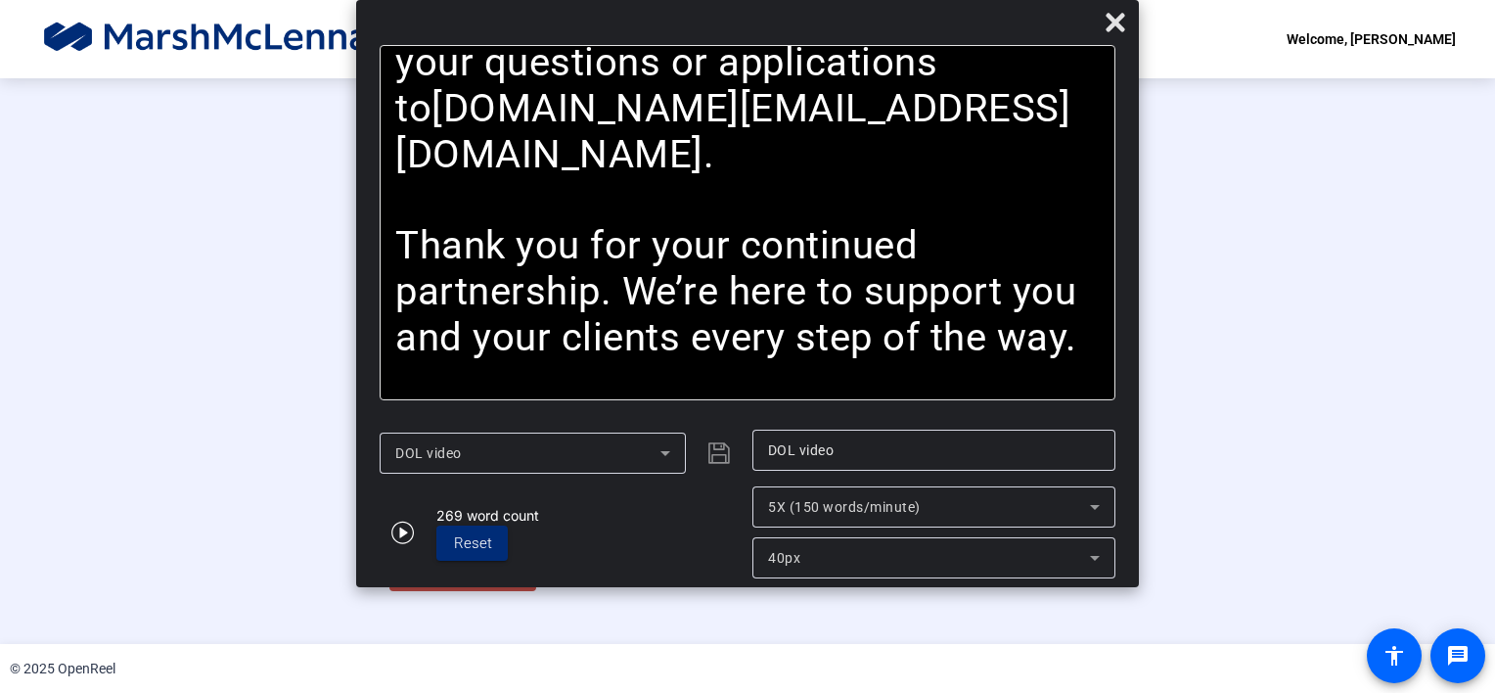
click at [390, 534] on div at bounding box center [748, 332] width 716 height 403
click at [1107, 34] on button at bounding box center [1115, 22] width 47 height 47
drag, startPoint x: 1123, startPoint y: 26, endPoint x: 1057, endPoint y: 98, distance: 97.0
click at [1119, 31] on icon at bounding box center [1115, 22] width 19 height 19
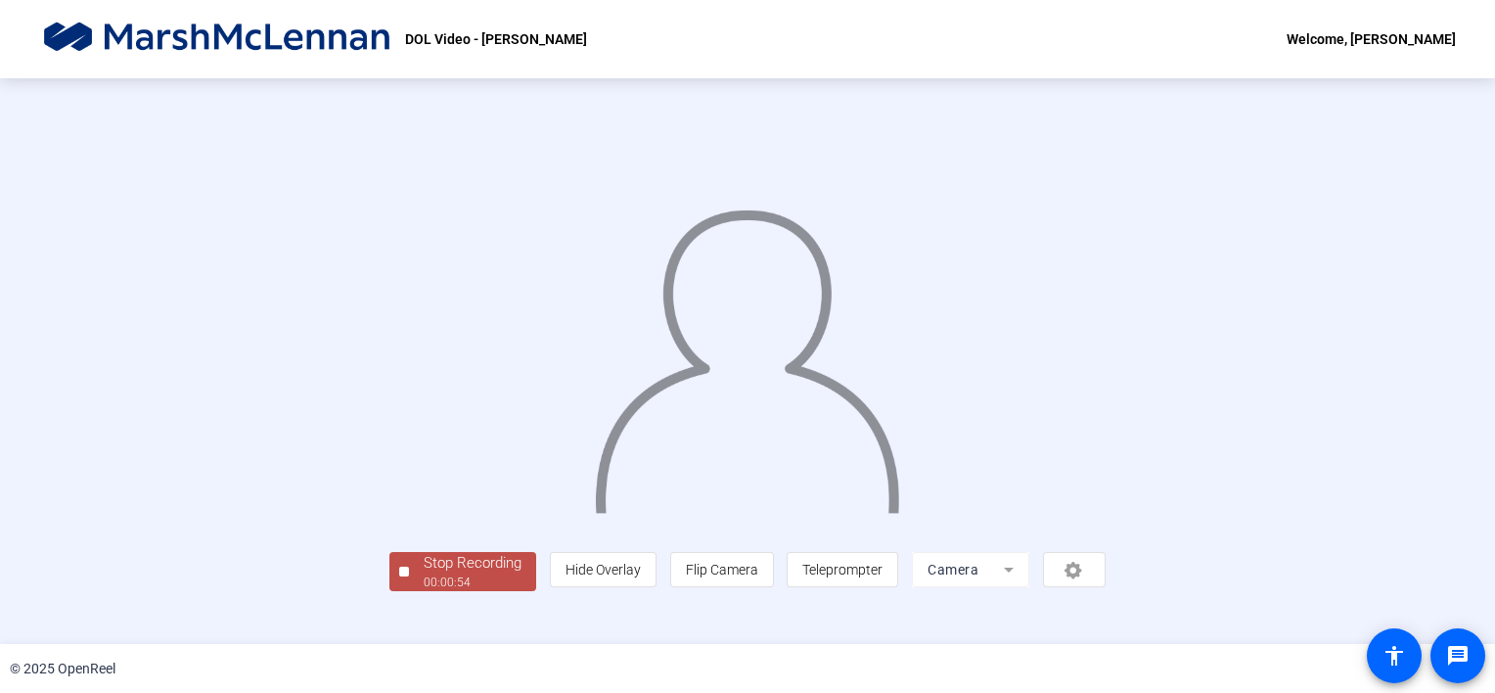
click at [424, 574] on div "Stop Recording" at bounding box center [473, 563] width 98 height 23
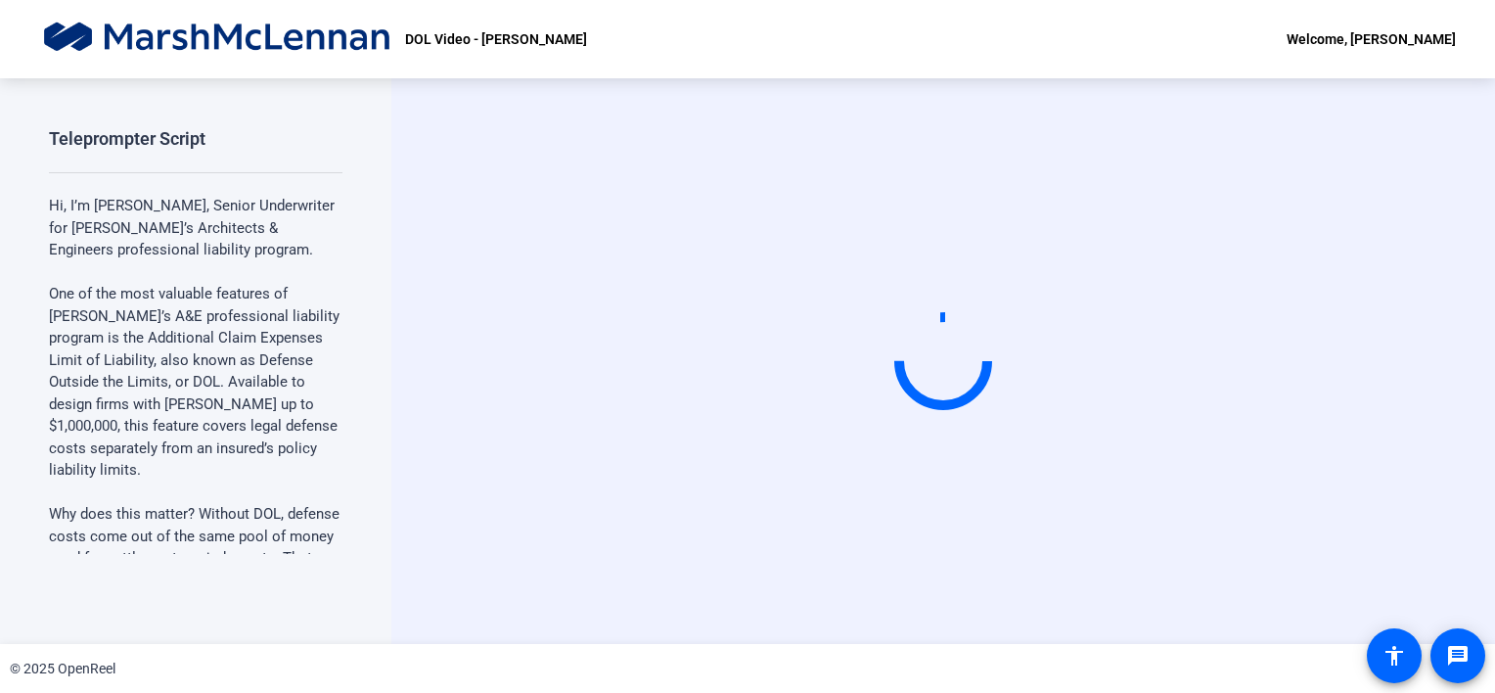
scroll to position [0, 0]
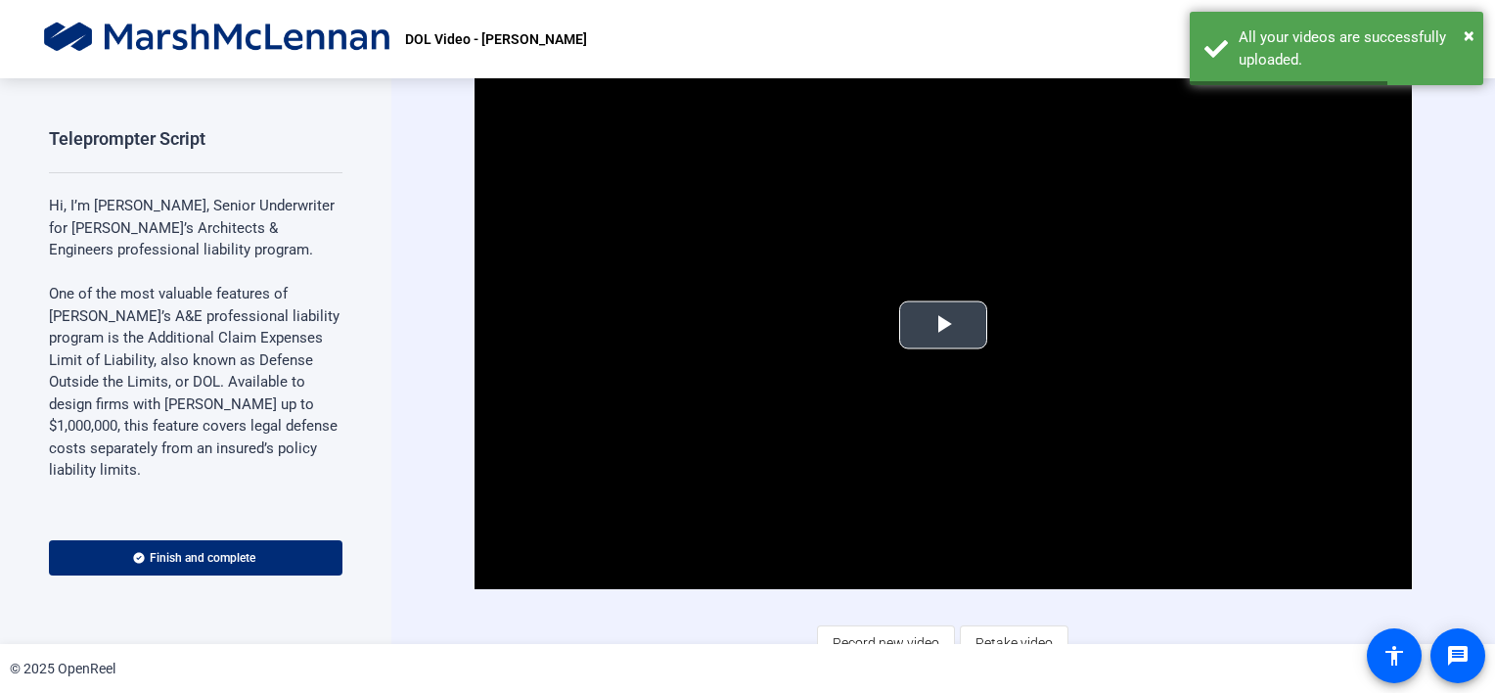
click at [943, 325] on span "Video Player" at bounding box center [943, 325] width 0 height 0
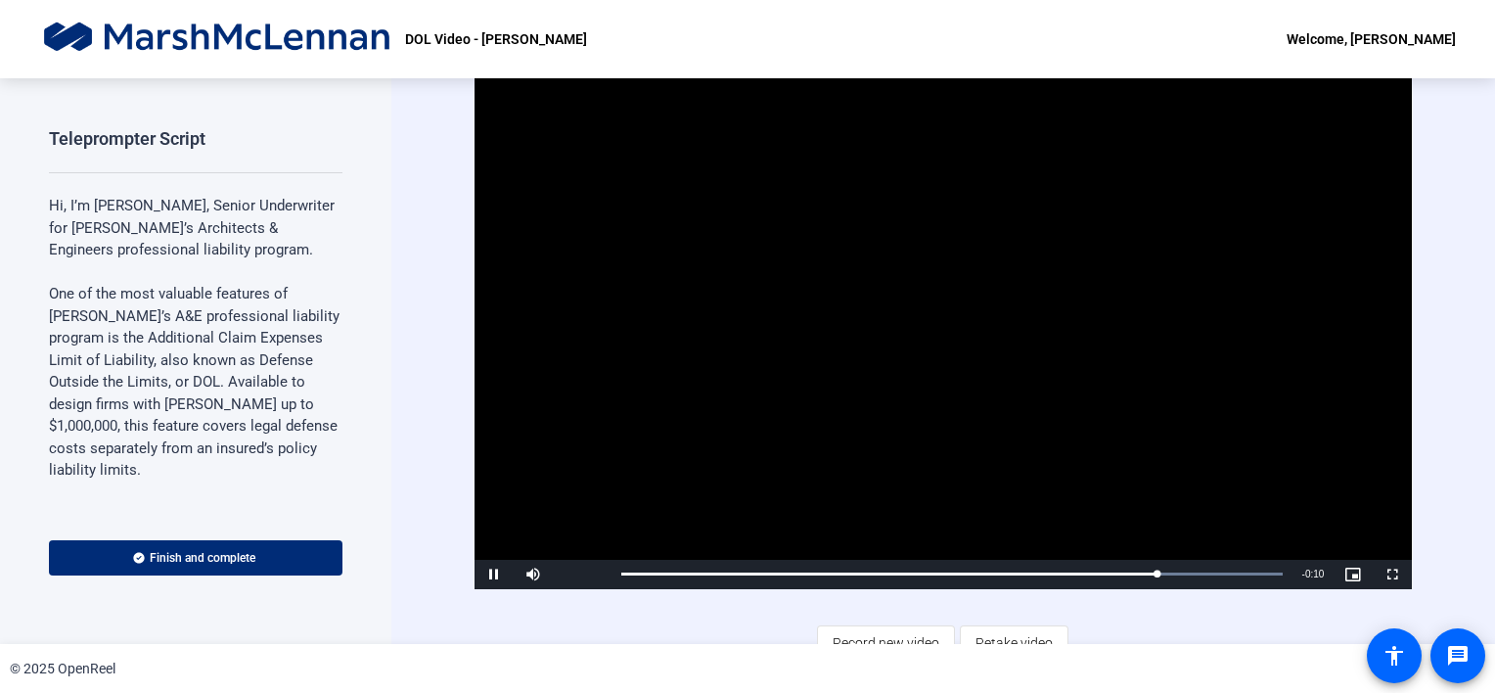
scroll to position [20, 0]
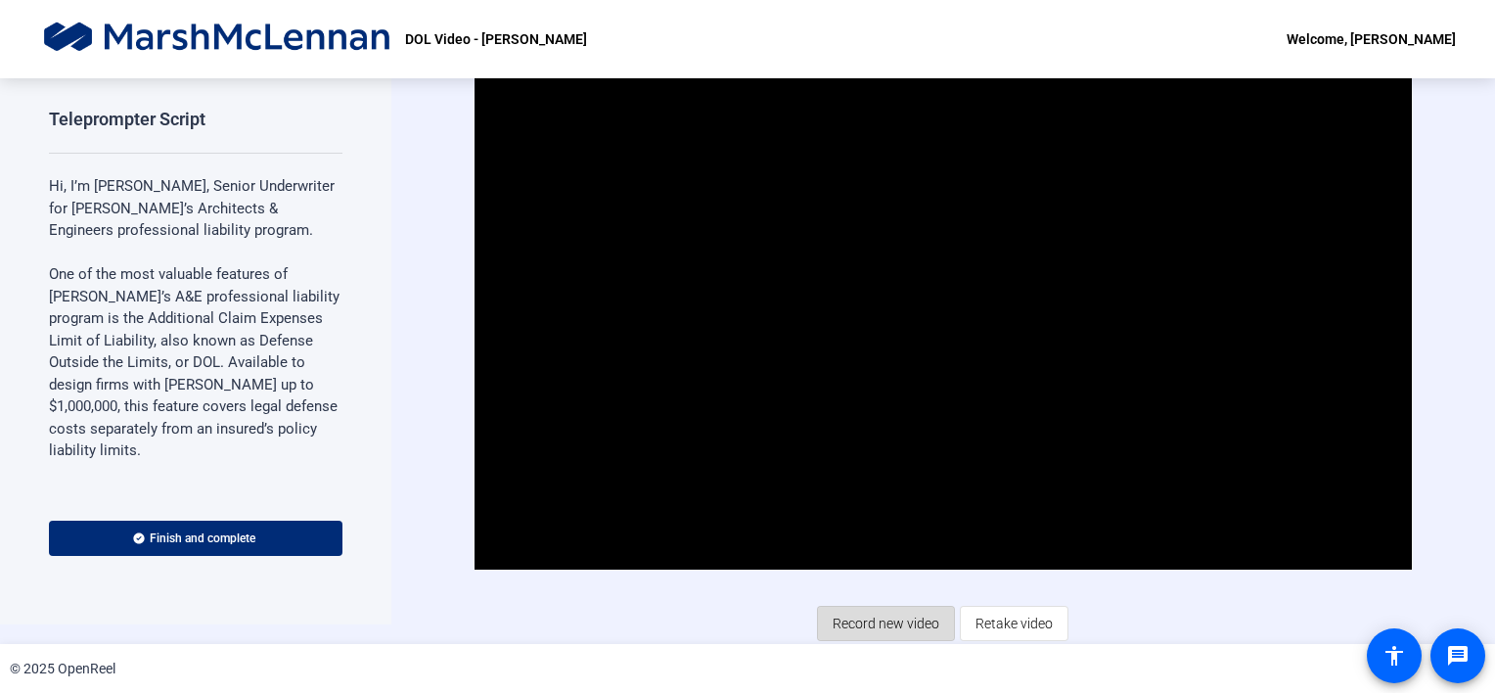
click at [863, 620] on span "Record new video" at bounding box center [886, 623] width 107 height 37
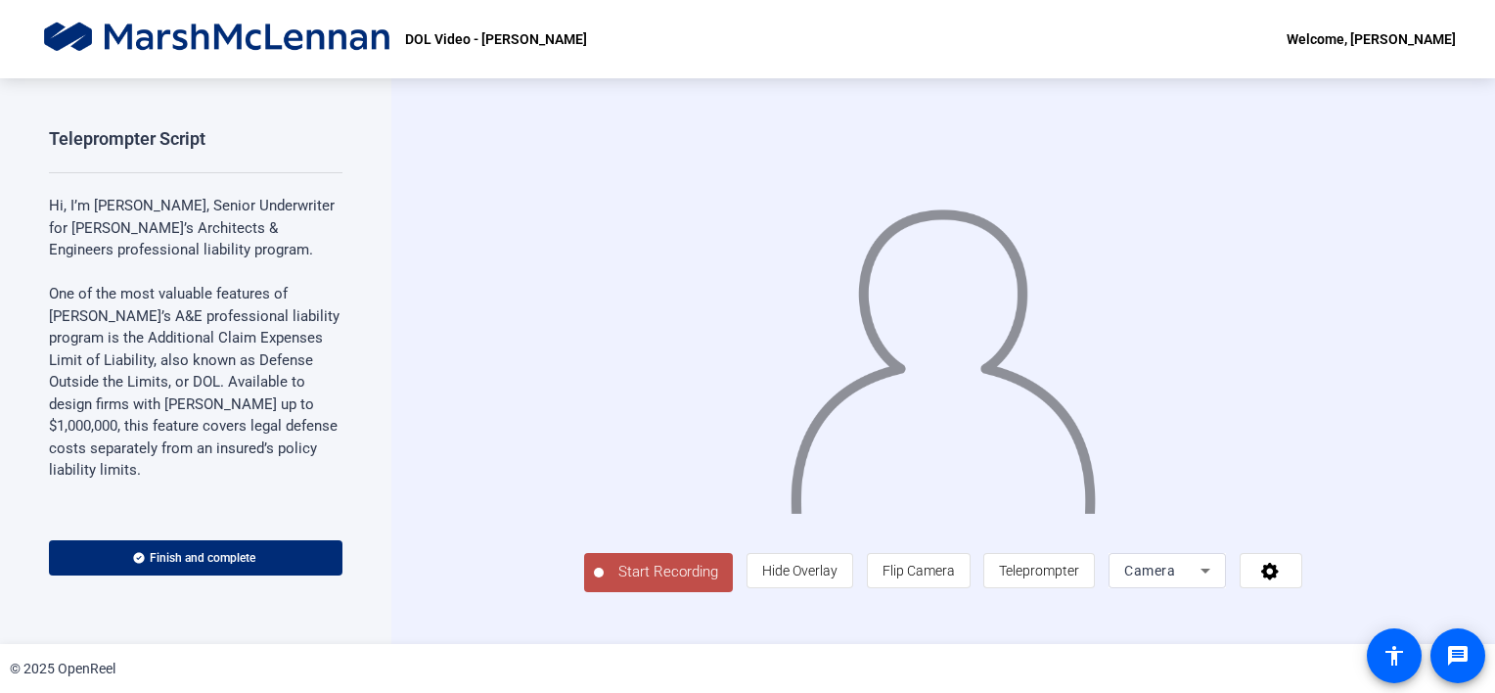
scroll to position [23, 0]
click at [604, 583] on span "Start Recording" at bounding box center [668, 572] width 129 height 23
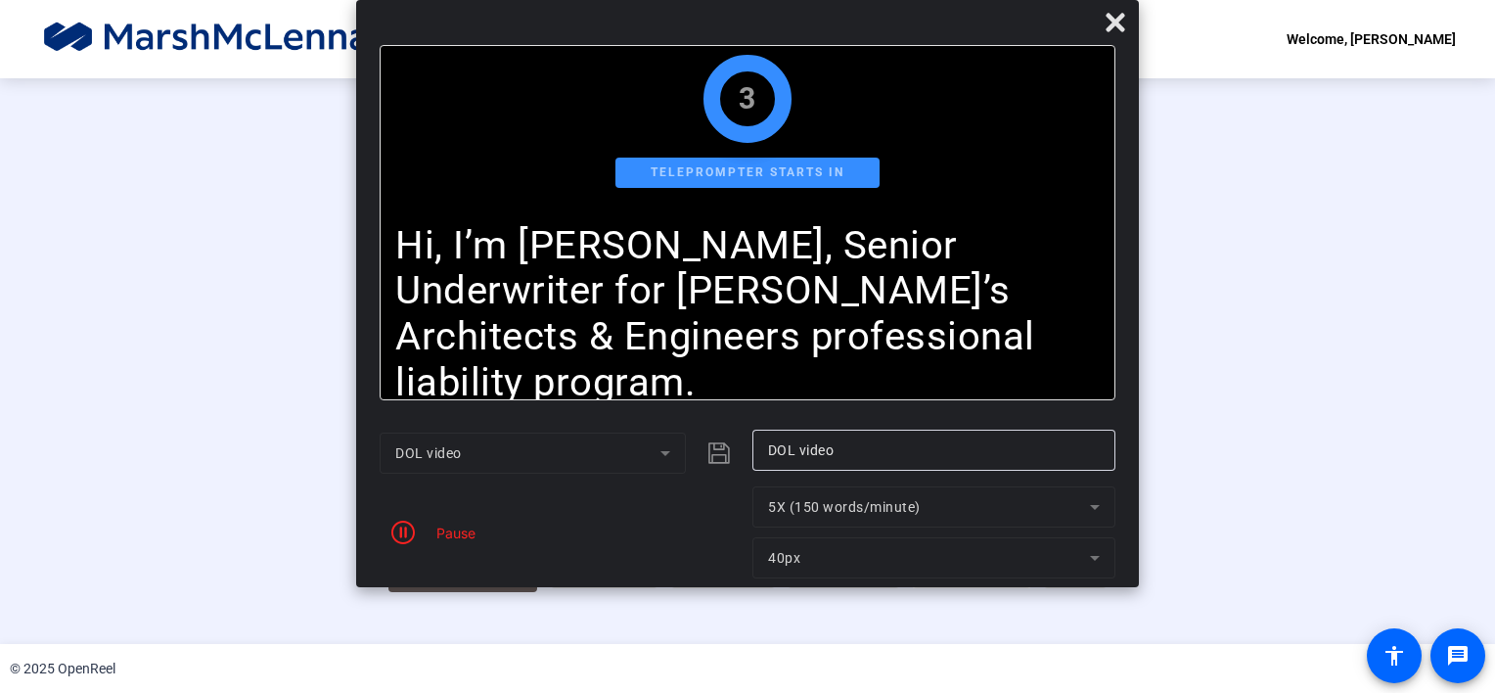
scroll to position [0, 0]
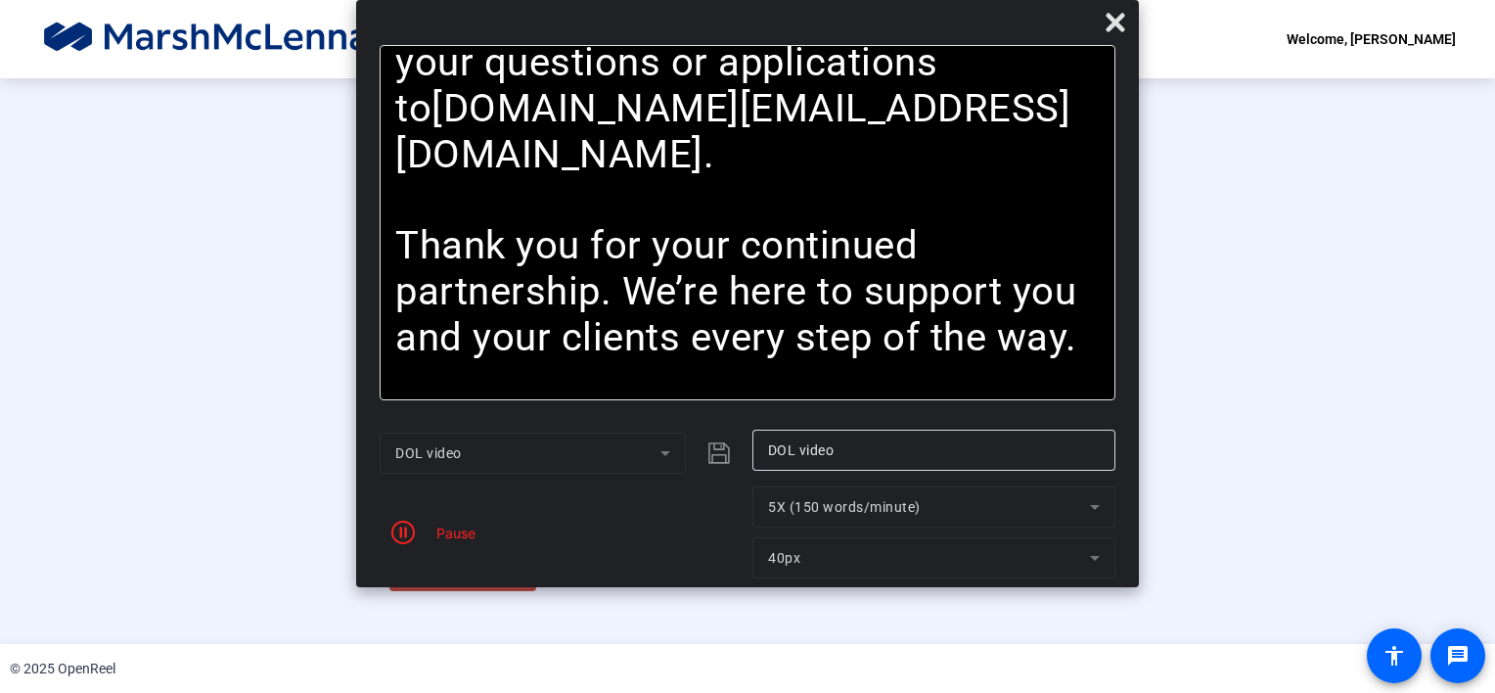
click at [438, 546] on div "Pause" at bounding box center [561, 532] width 363 height 92
click at [442, 536] on div "Pause" at bounding box center [451, 533] width 49 height 21
click at [415, 533] on button "button" at bounding box center [403, 532] width 47 height 47
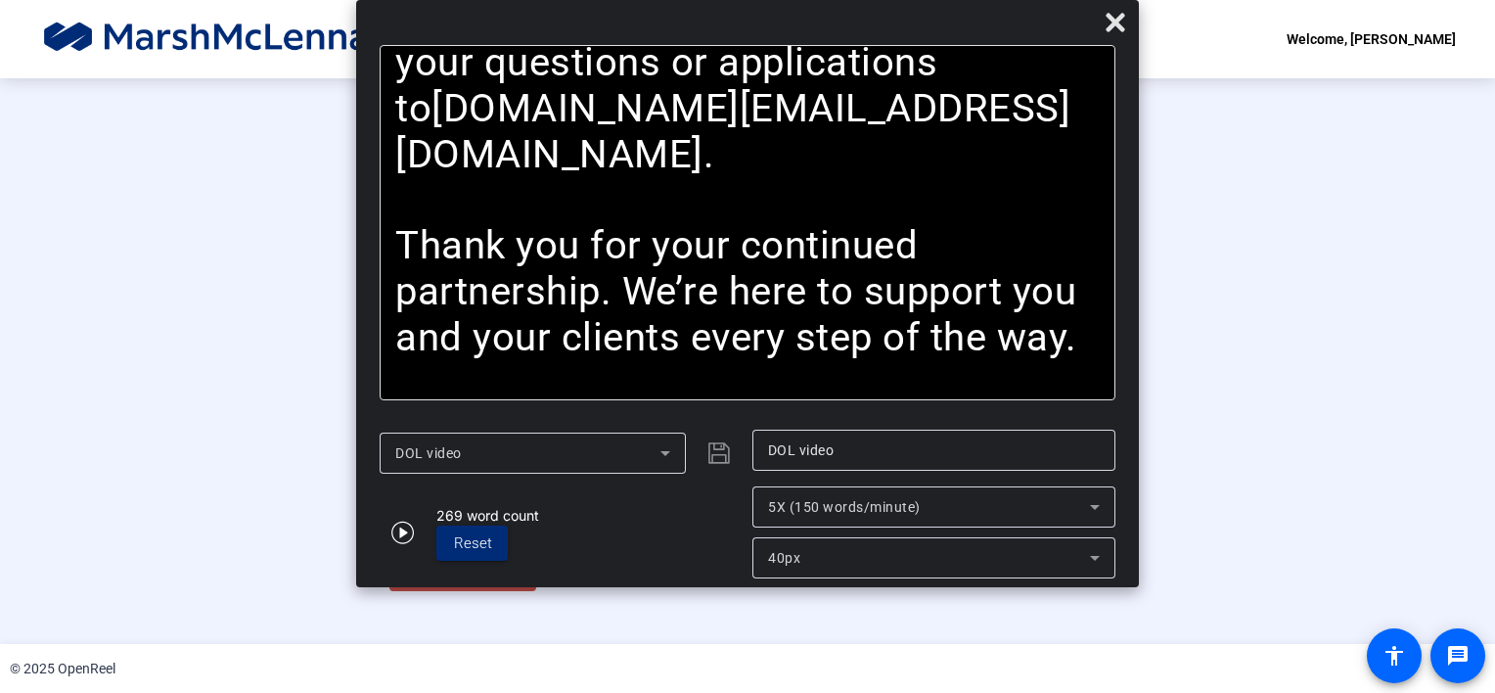
scroll to position [68, 0]
click at [424, 574] on div "Stop Recording" at bounding box center [473, 563] width 98 height 23
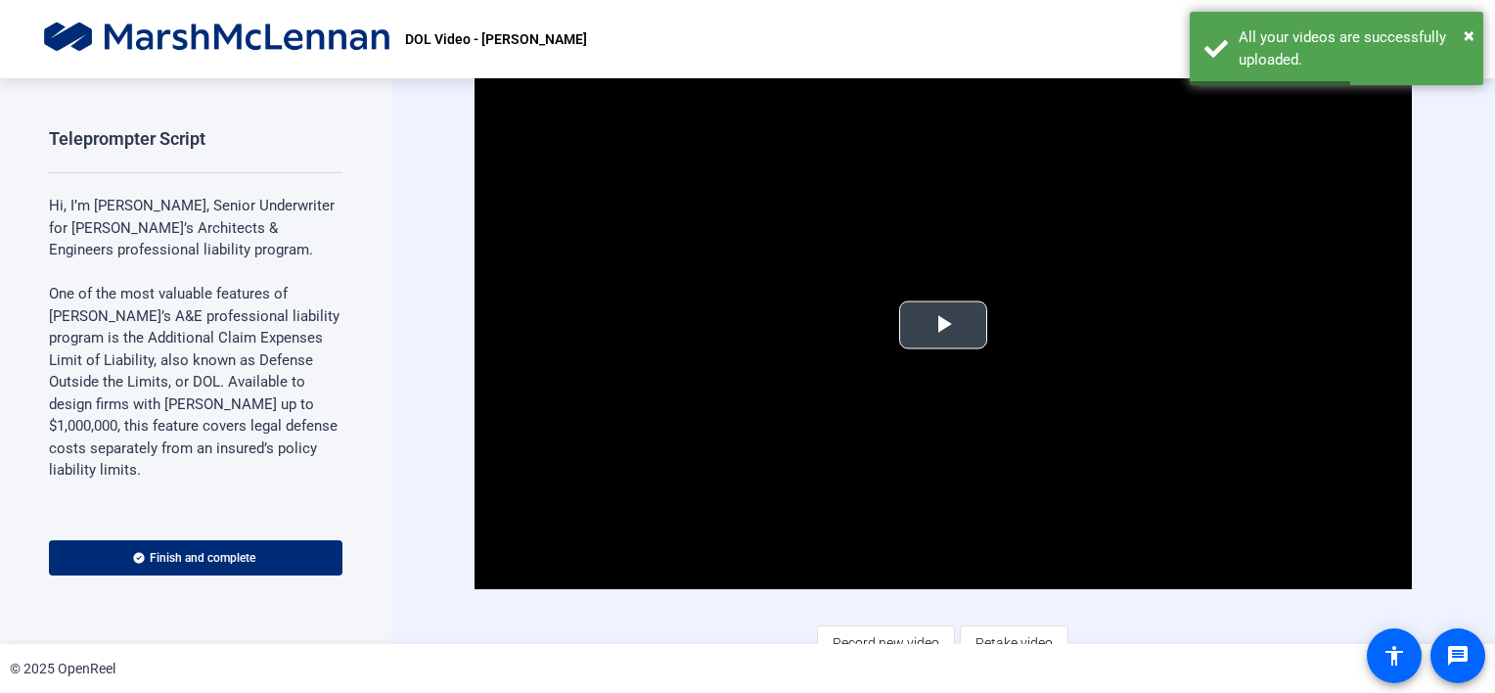
click at [943, 325] on span "Video Player" at bounding box center [943, 325] width 0 height 0
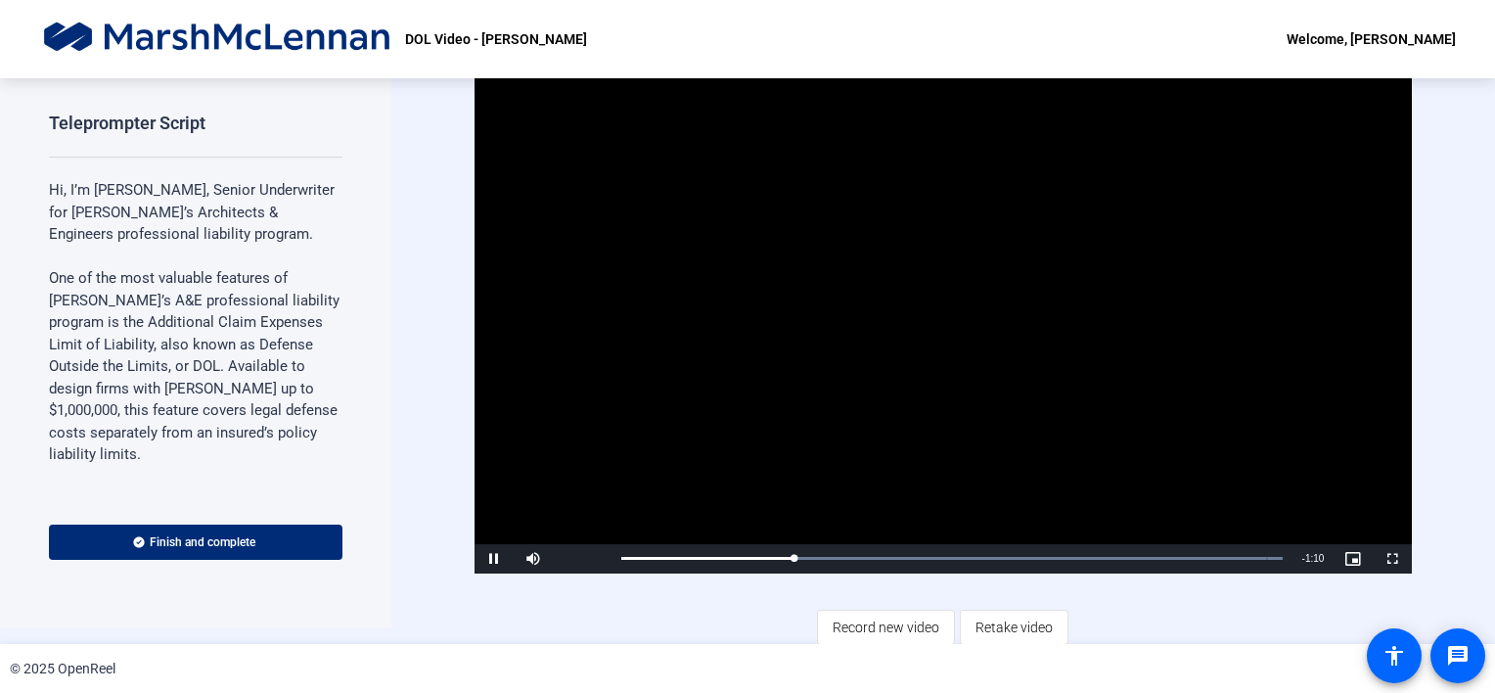
scroll to position [20, 0]
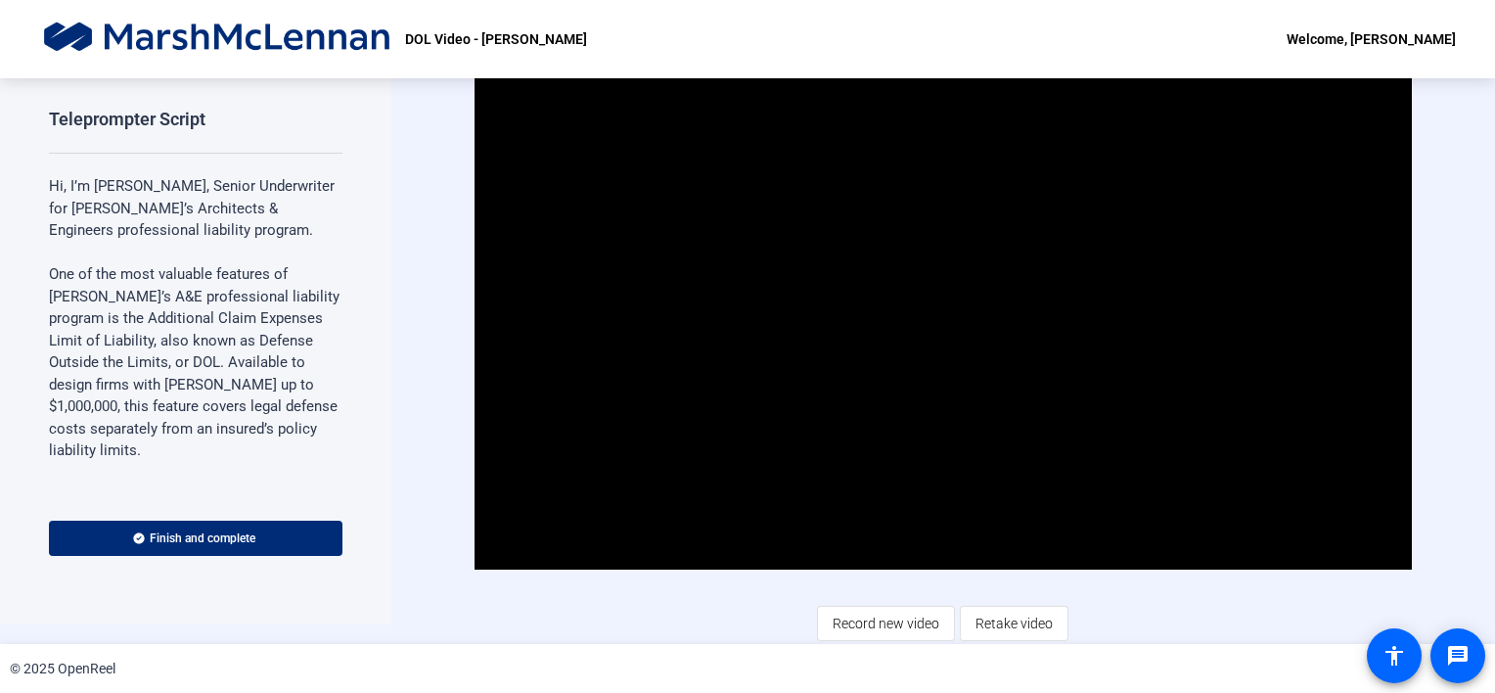
click at [848, 624] on span "Record new video" at bounding box center [886, 623] width 107 height 37
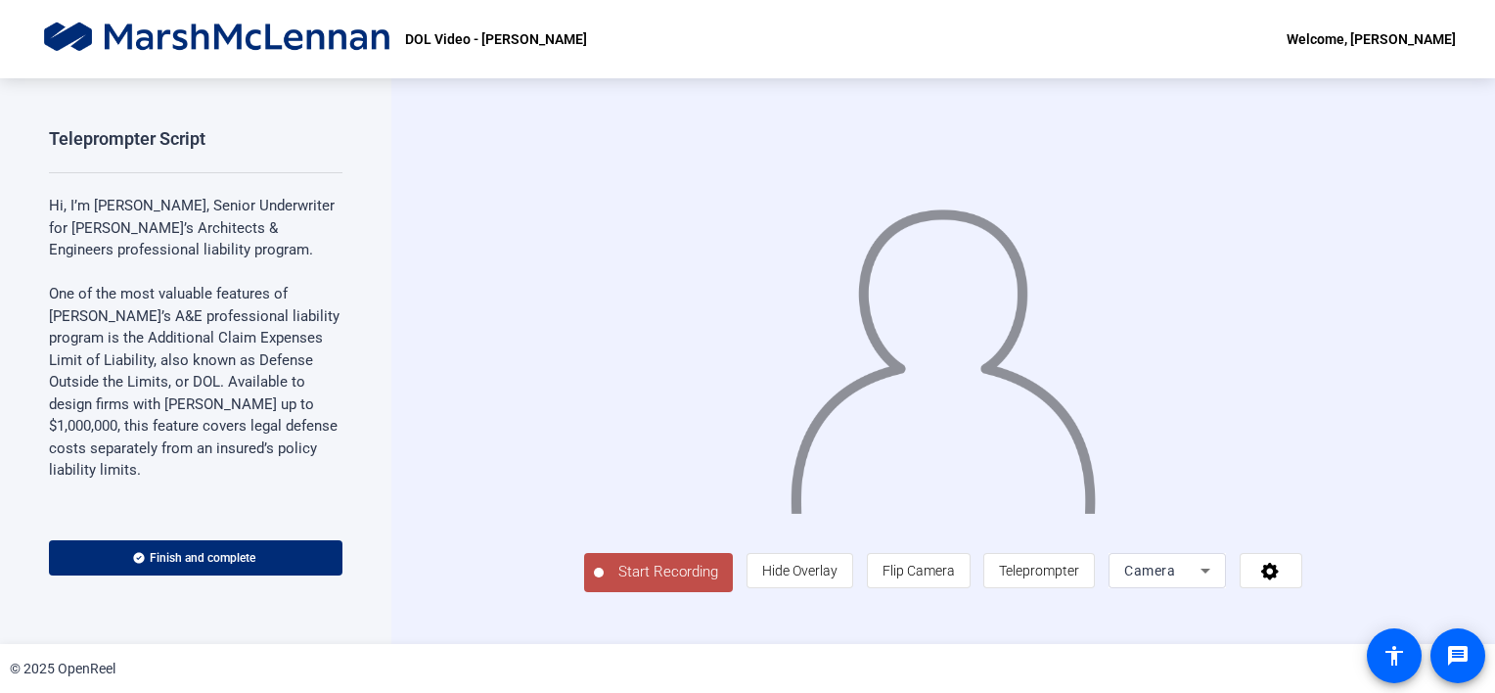
scroll to position [23, 0]
click at [1079, 578] on span "Teleprompter" at bounding box center [1039, 571] width 80 height 16
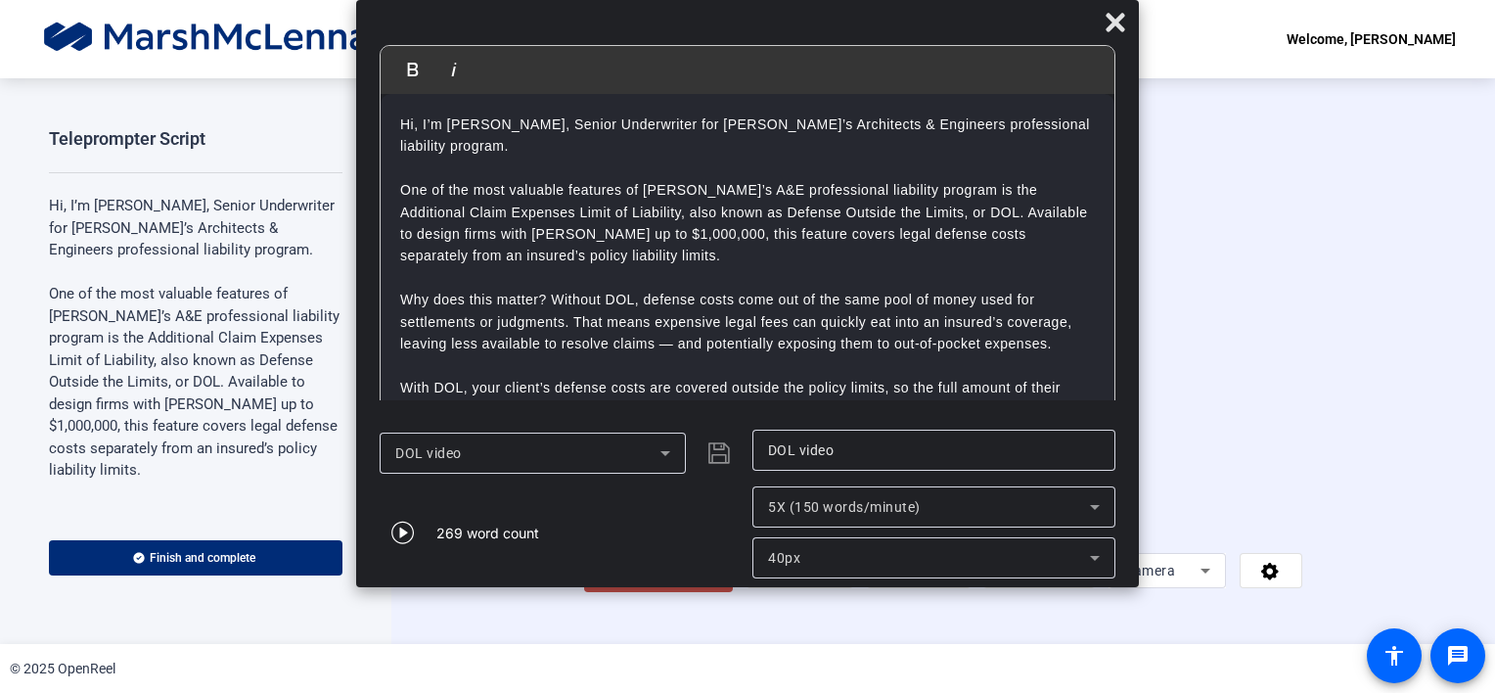
click at [914, 513] on span "5X (150 words/minute)" at bounding box center [844, 507] width 153 height 16
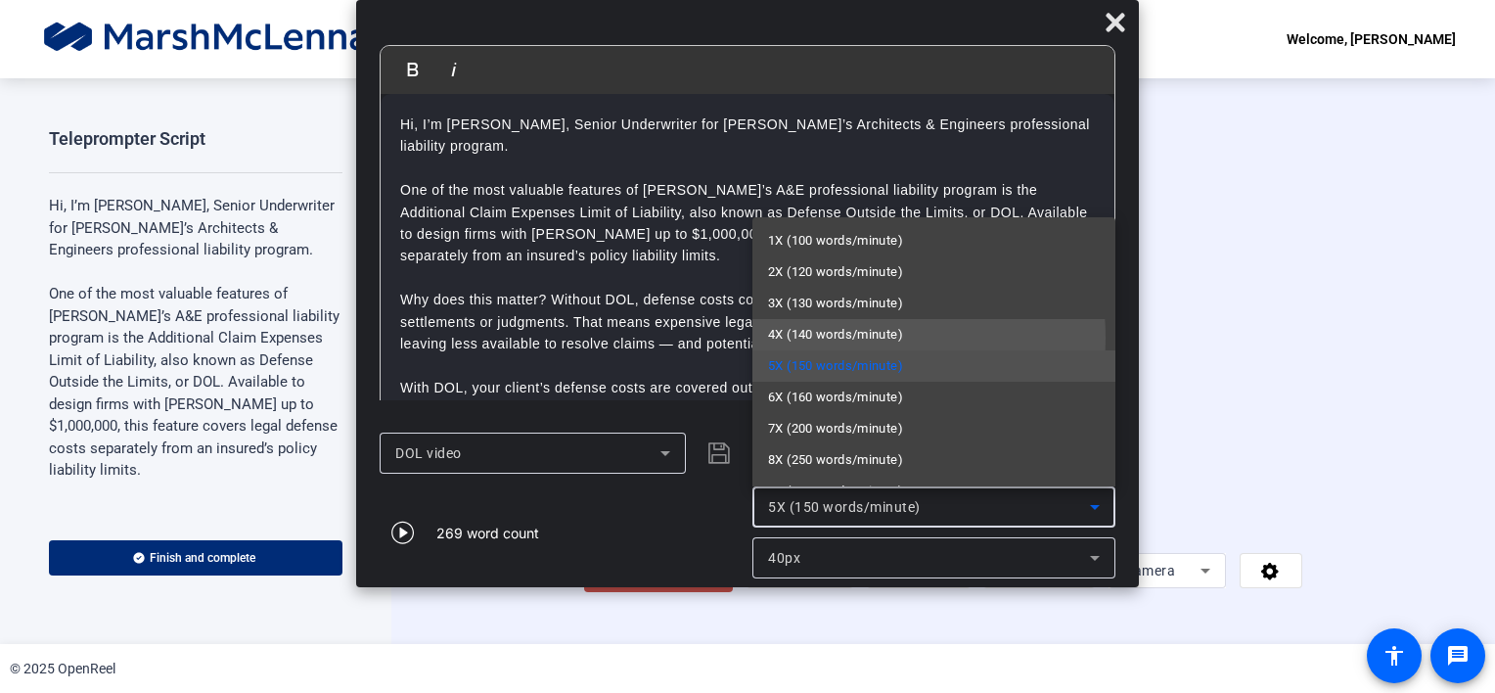
click at [837, 340] on span "4X (140 words/minute)" at bounding box center [835, 334] width 135 height 23
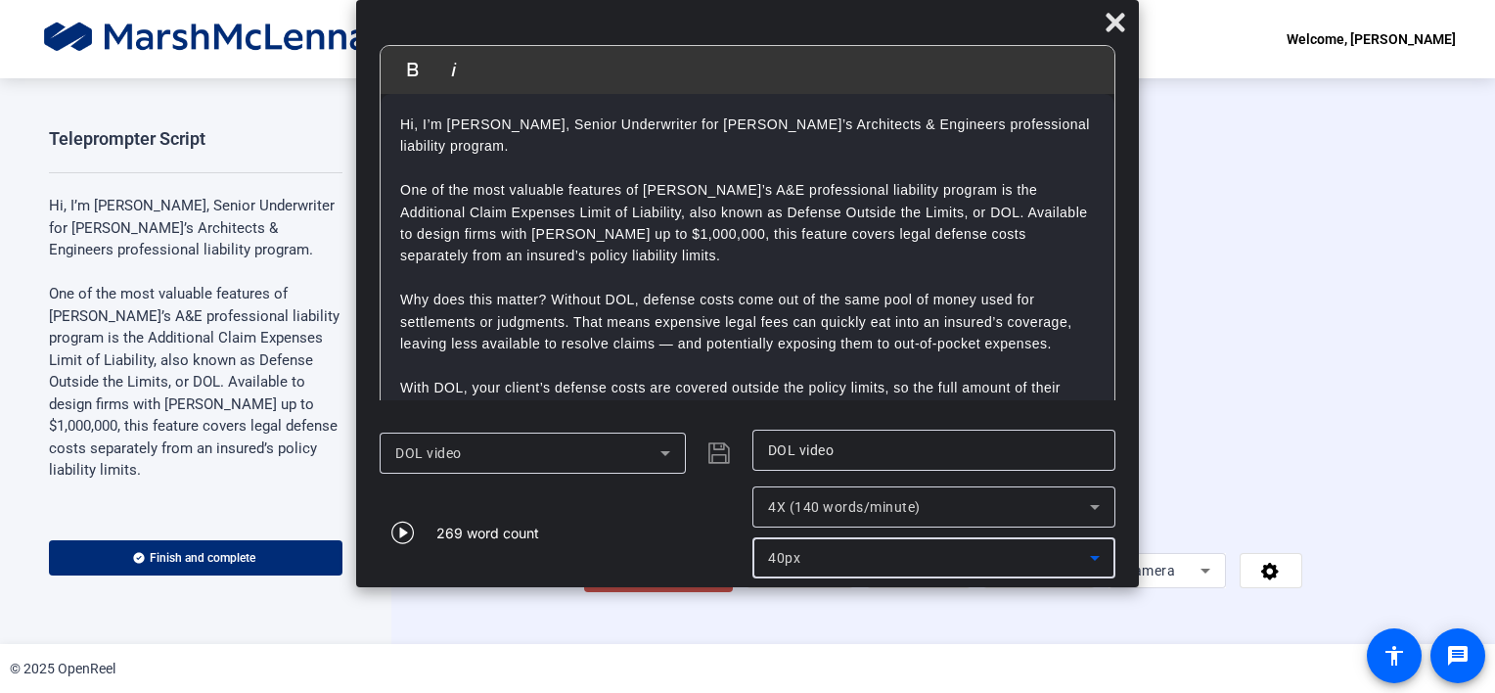
click at [1097, 564] on icon at bounding box center [1094, 557] width 23 height 23
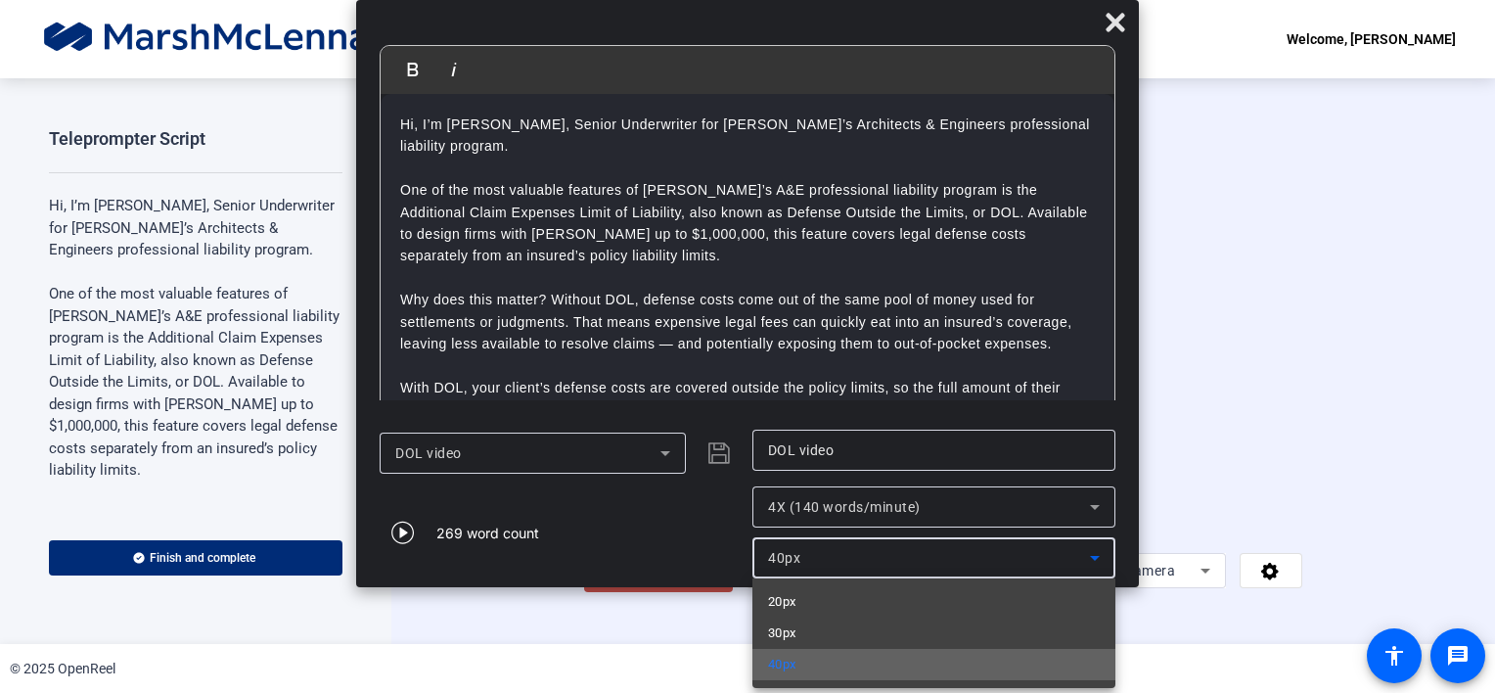
click at [874, 665] on mat-option "40px" at bounding box center [934, 664] width 363 height 31
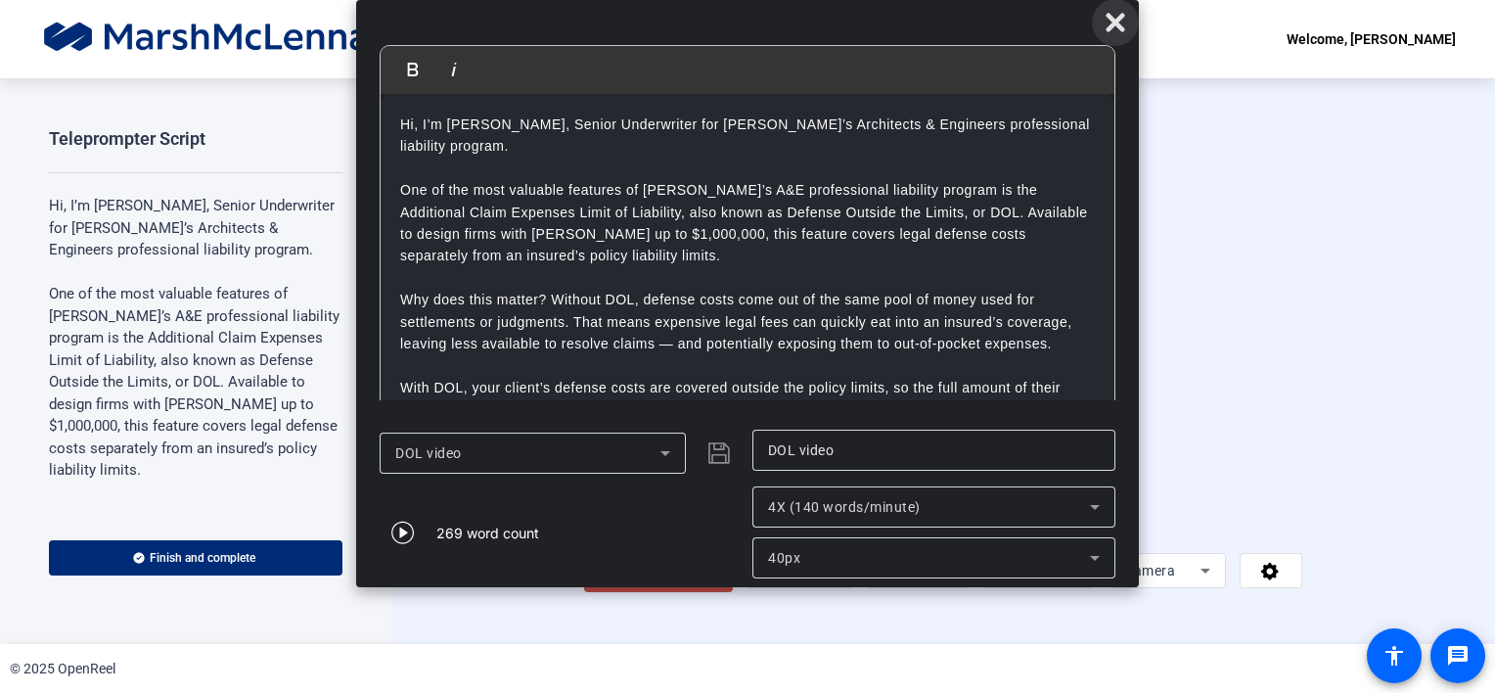
drag, startPoint x: 1123, startPoint y: 22, endPoint x: 1106, endPoint y: 40, distance: 25.0
click at [1119, 27] on icon at bounding box center [1115, 22] width 23 height 23
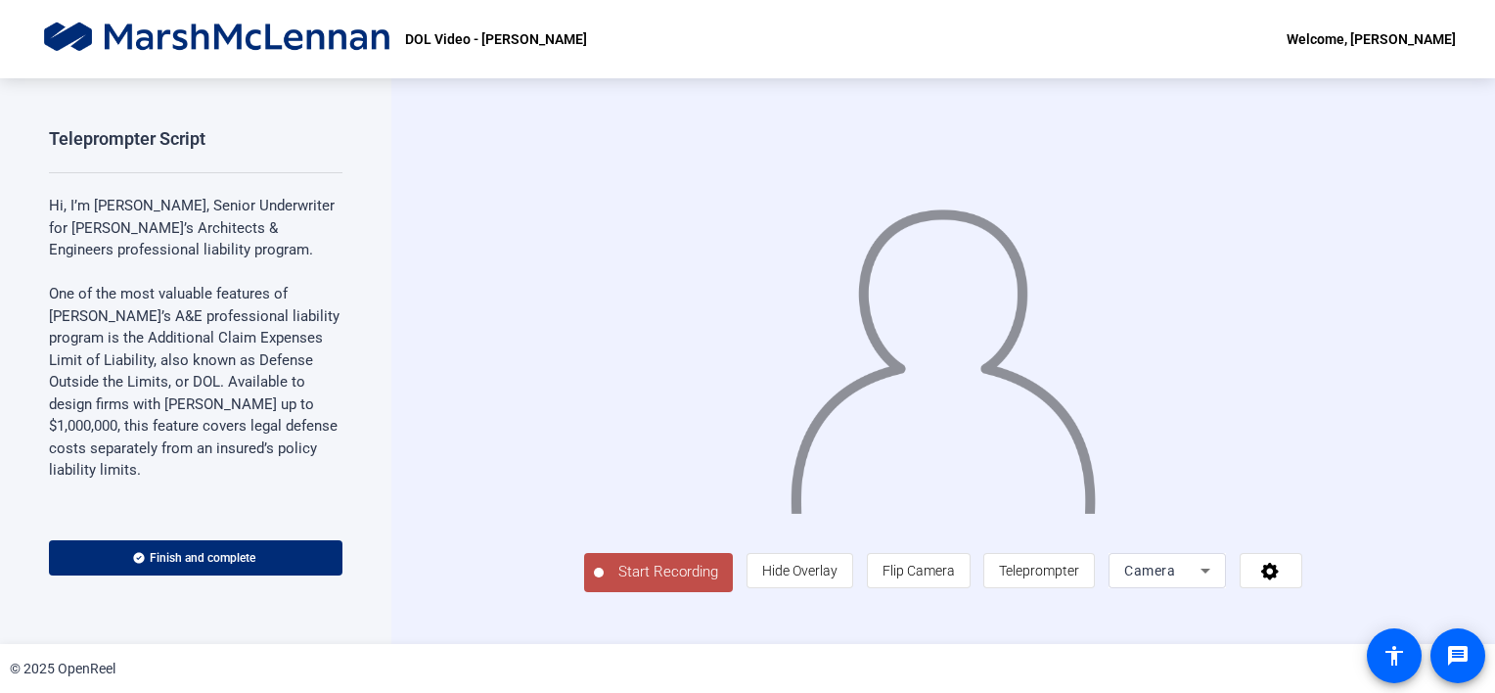
drag, startPoint x: 555, startPoint y: 605, endPoint x: 583, endPoint y: 613, distance: 29.4
click at [604, 583] on span "Start Recording" at bounding box center [668, 572] width 129 height 23
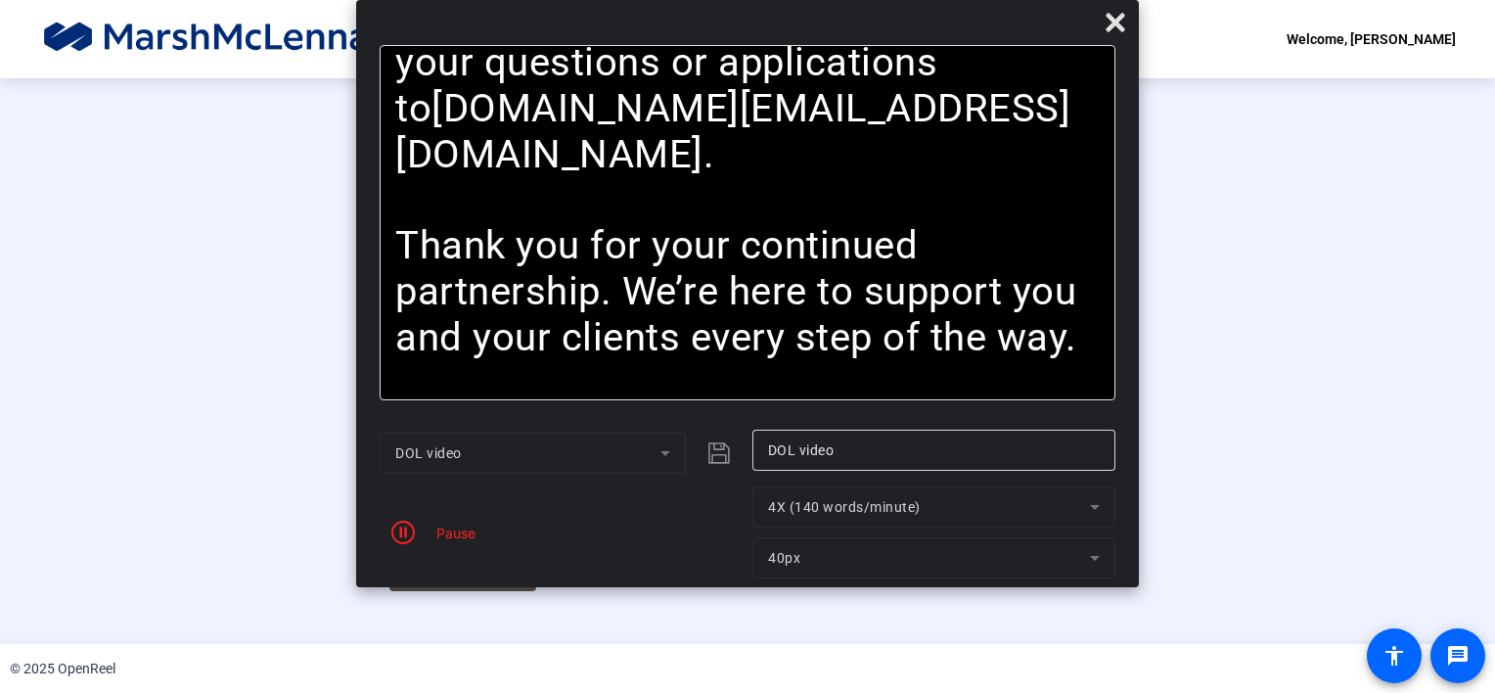
scroll to position [66, 0]
click at [424, 574] on div "Stop Recording" at bounding box center [473, 563] width 98 height 23
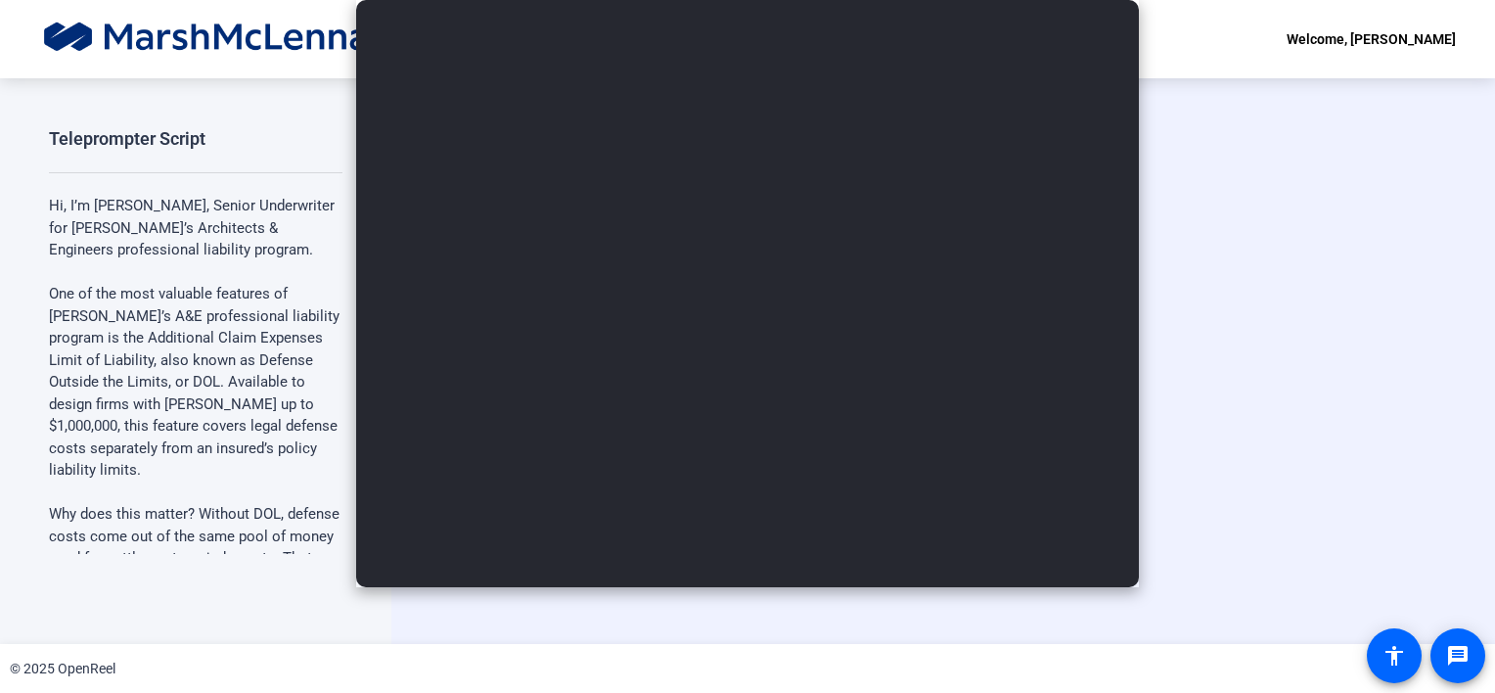
scroll to position [0, 0]
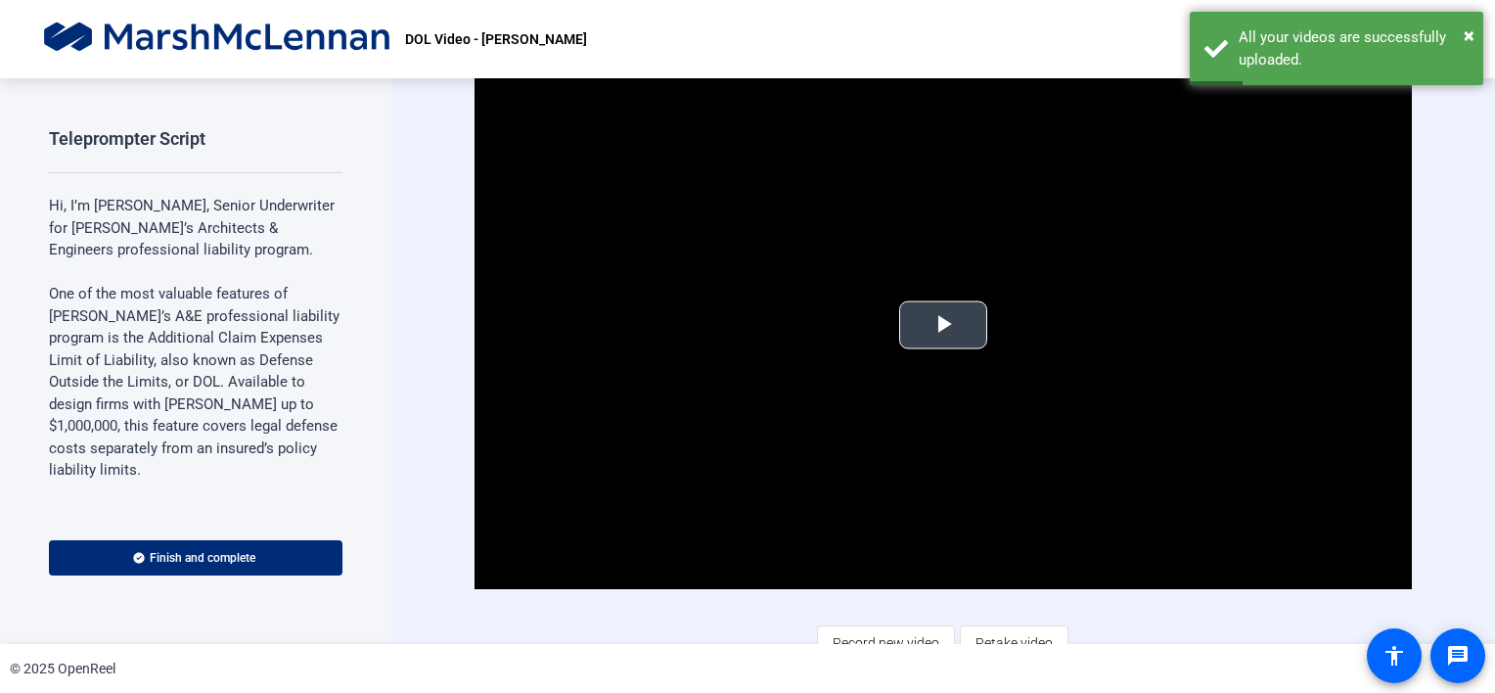
click at [943, 325] on span "Video Player" at bounding box center [943, 325] width 0 height 0
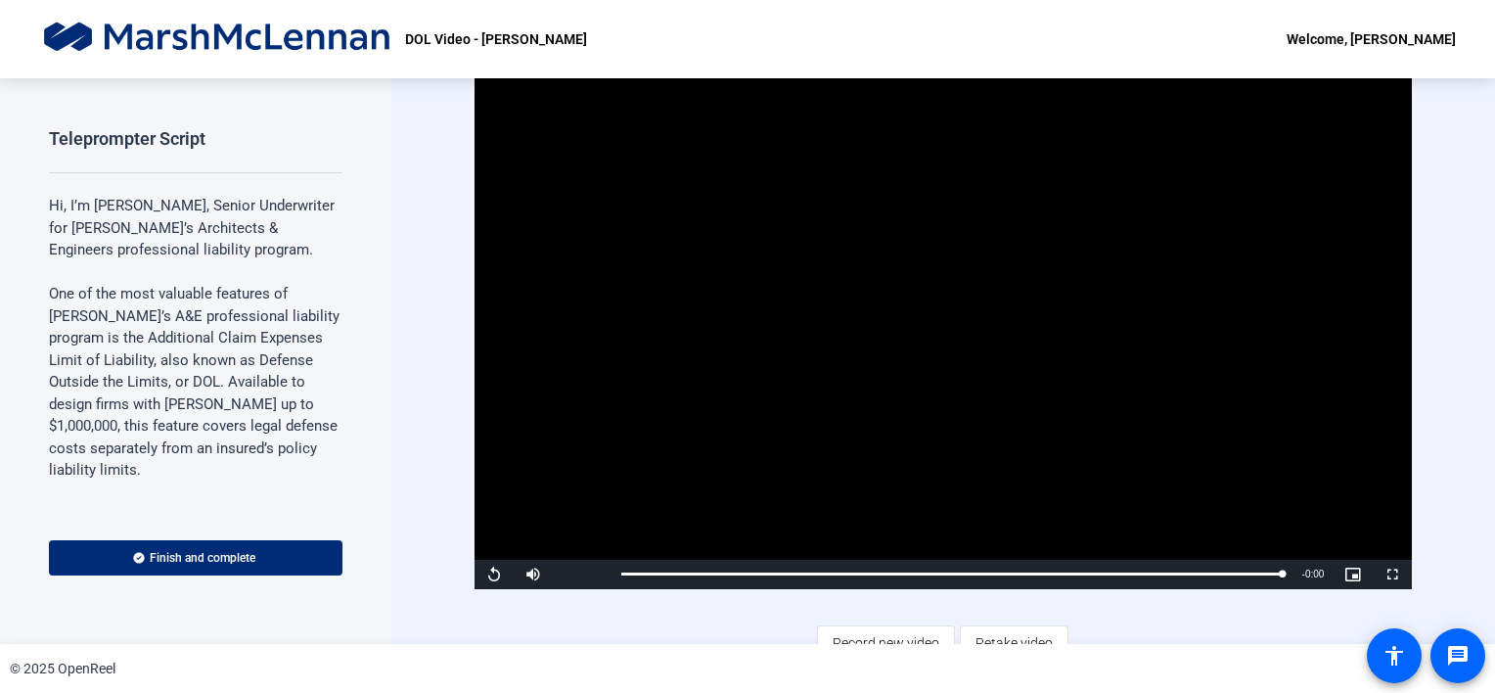
scroll to position [20, 0]
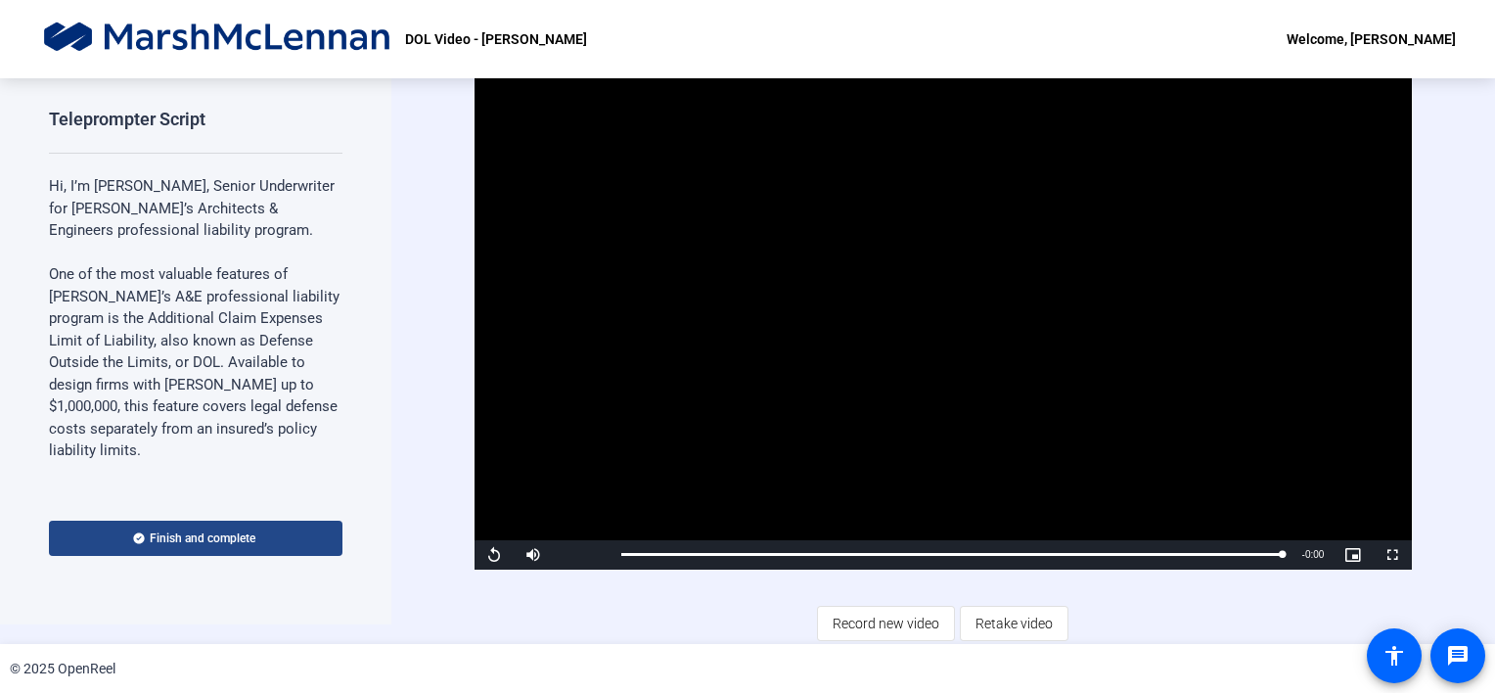
click at [239, 537] on span "Finish and complete" at bounding box center [203, 538] width 106 height 16
